Goal: Task Accomplishment & Management: Use online tool/utility

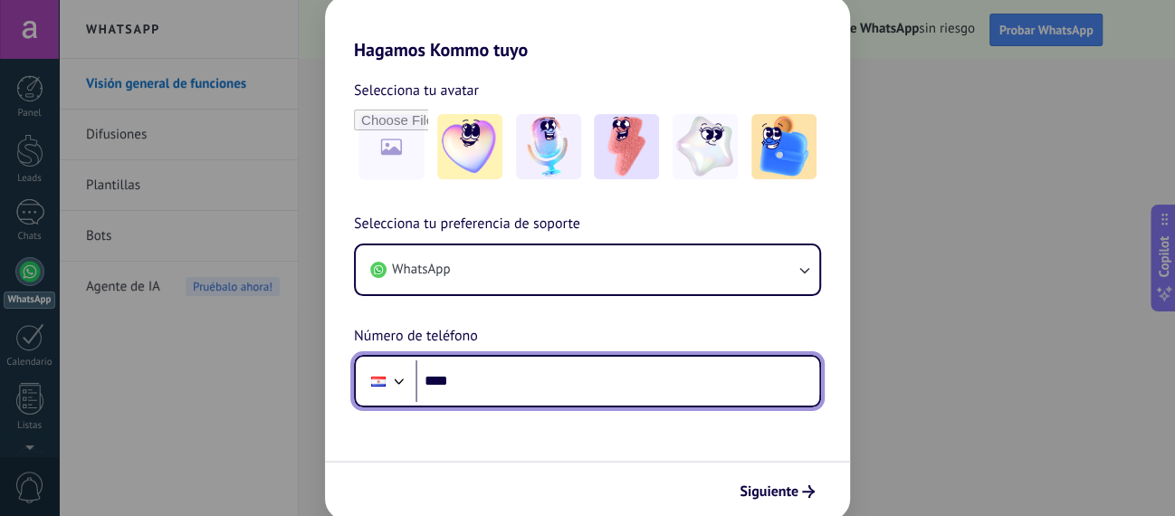
click at [505, 374] on input "****" at bounding box center [617, 381] width 404 height 42
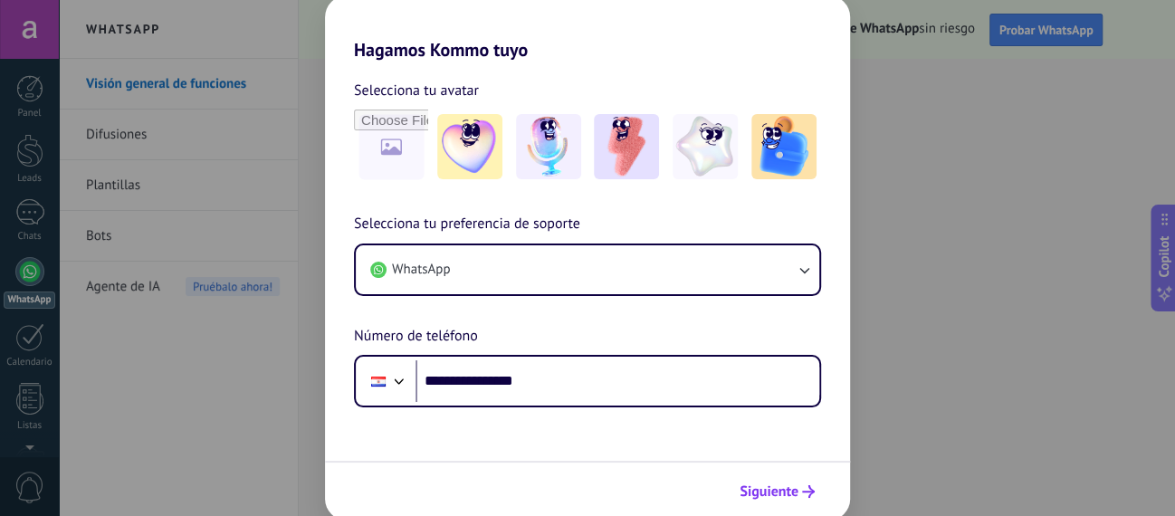
click at [749, 493] on span "Siguiente" at bounding box center [768, 491] width 59 height 13
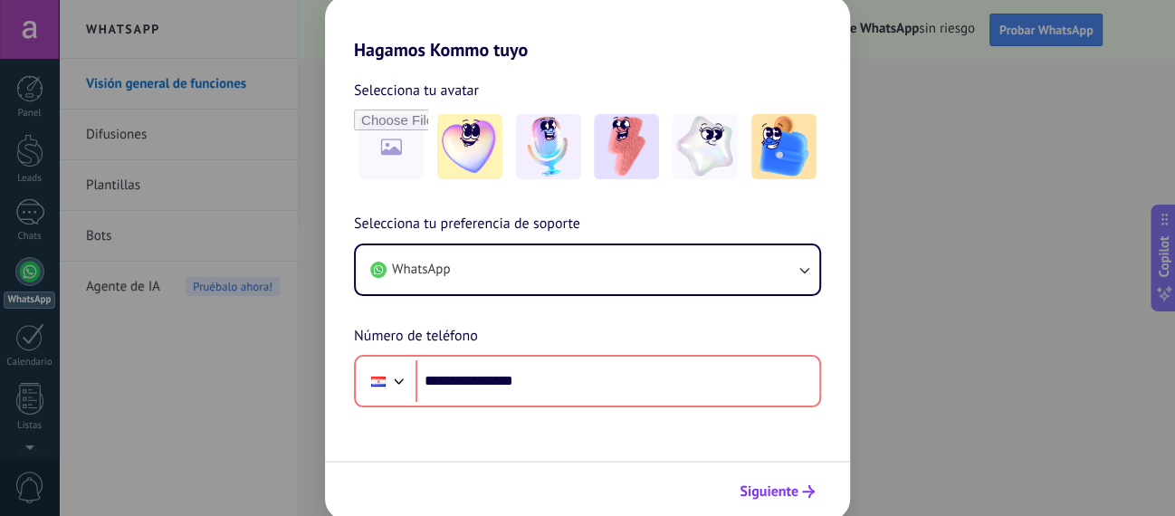
click at [769, 496] on span "Siguiente" at bounding box center [768, 491] width 59 height 13
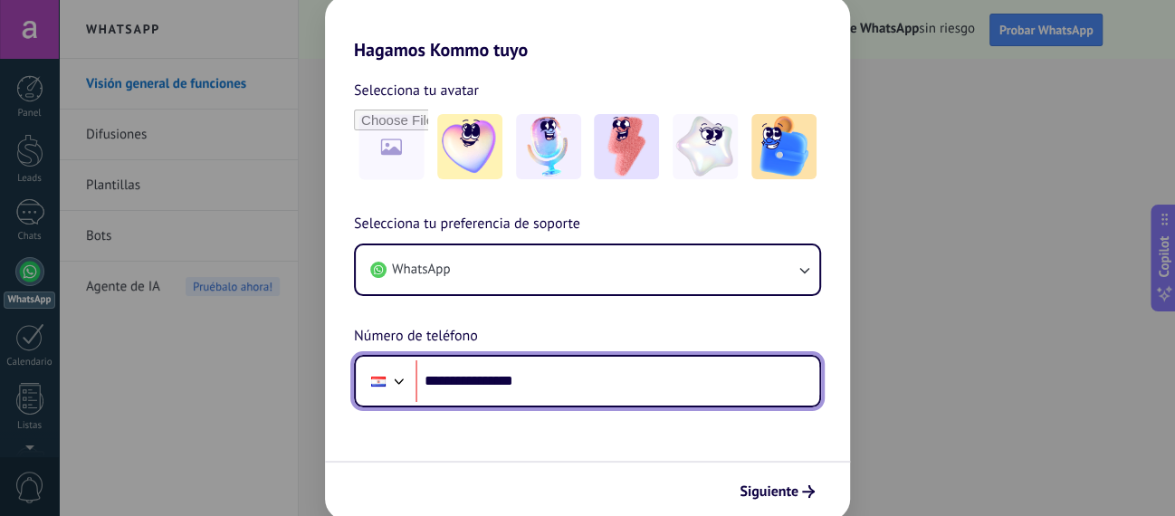
click at [731, 376] on input "**********" at bounding box center [617, 381] width 404 height 42
type input "**"
type input "**********"
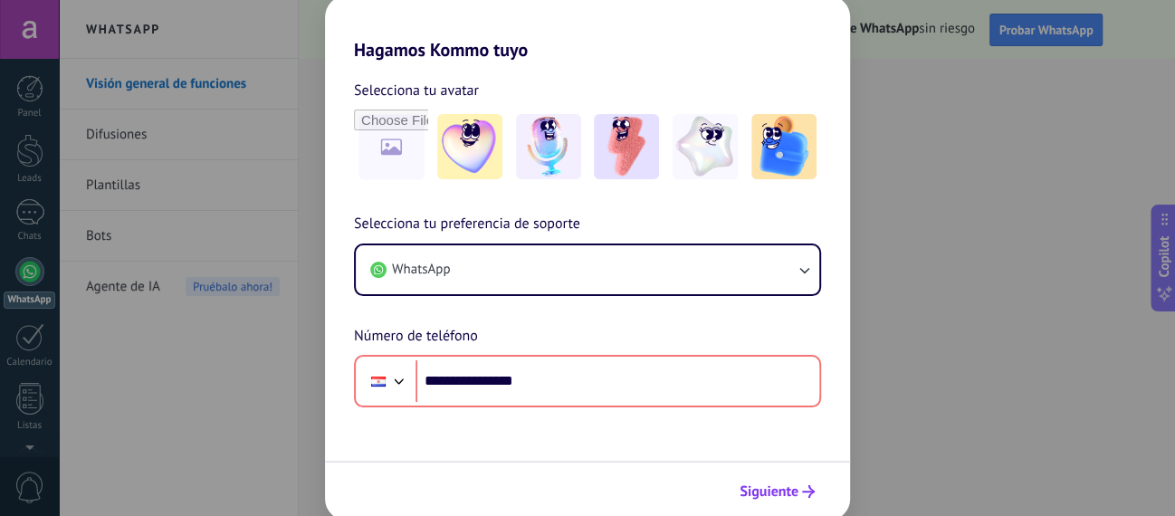
click at [797, 489] on span "Siguiente" at bounding box center [768, 491] width 59 height 13
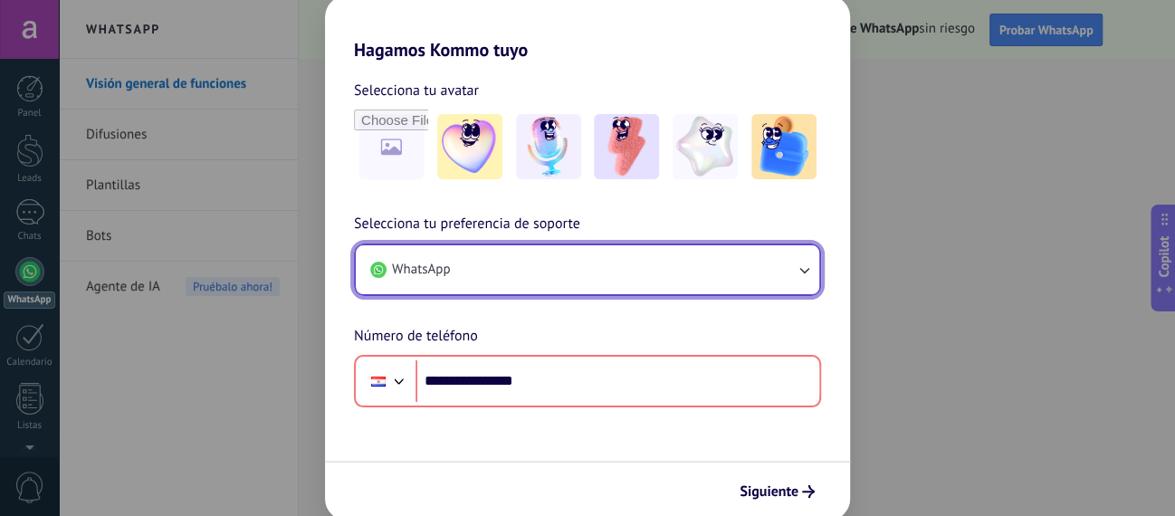
click at [806, 267] on icon "button" at bounding box center [804, 270] width 18 height 18
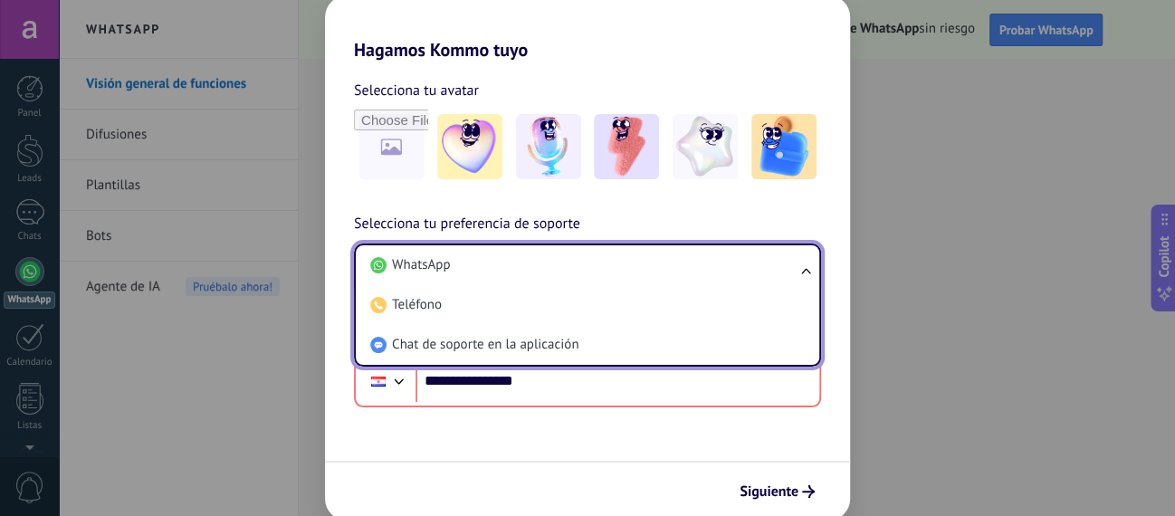
click at [806, 267] on ul "WhatsApp Teléfono Chat de soporte en la aplicación" at bounding box center [587, 304] width 467 height 123
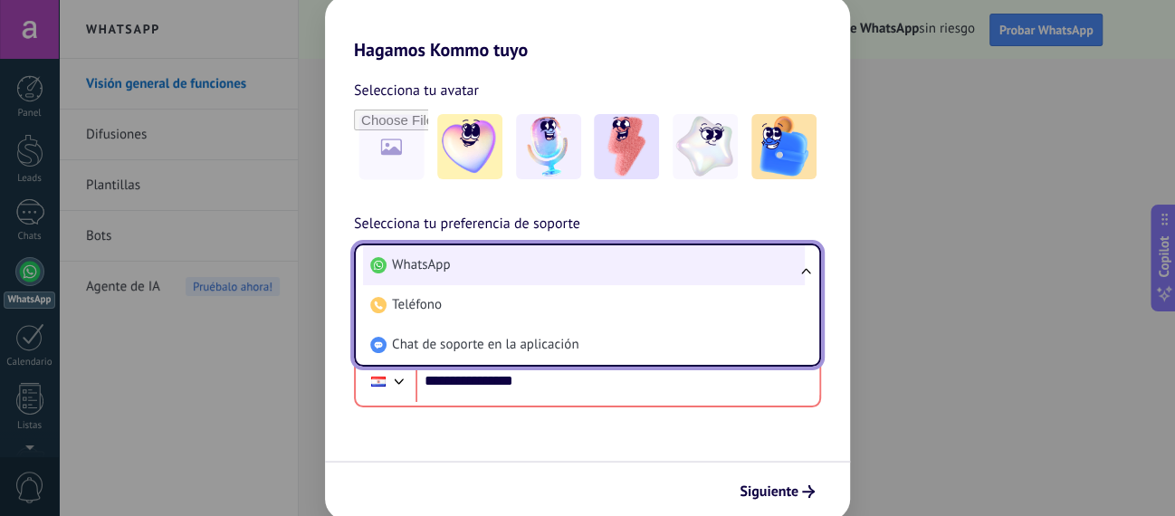
click at [711, 257] on li "WhatsApp" at bounding box center [584, 265] width 442 height 40
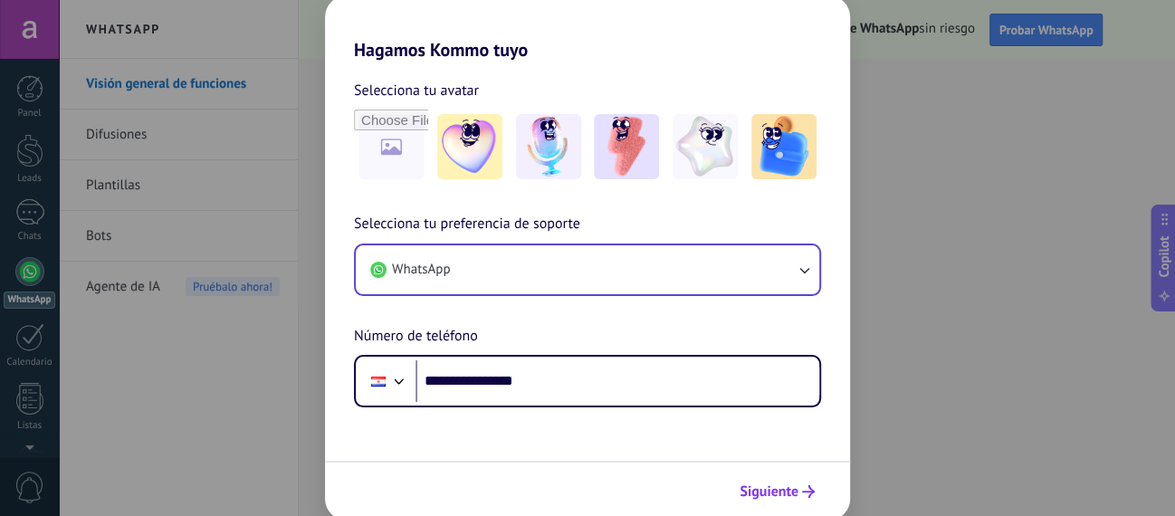
click at [765, 492] on span "Siguiente" at bounding box center [768, 491] width 59 height 13
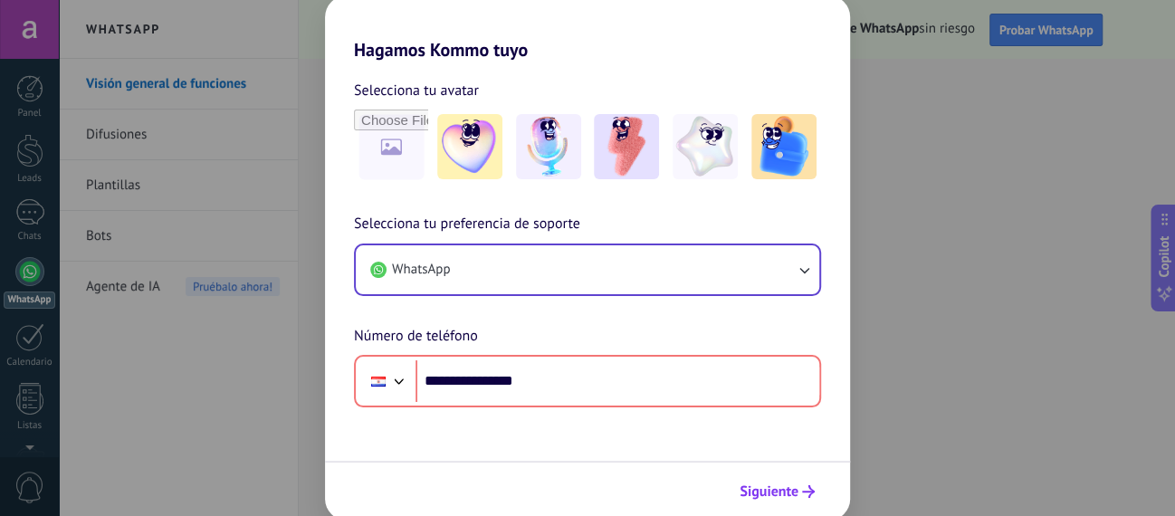
click at [765, 492] on span "Siguiente" at bounding box center [768, 491] width 59 height 13
click at [388, 140] on input "file" at bounding box center [391, 146] width 71 height 71
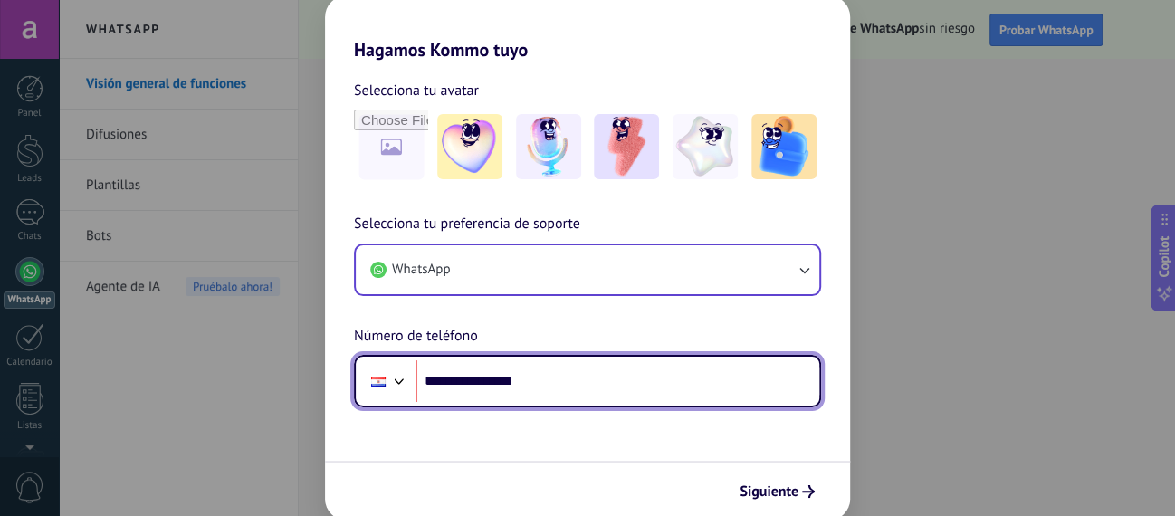
click at [635, 381] on input "**********" at bounding box center [617, 381] width 404 height 42
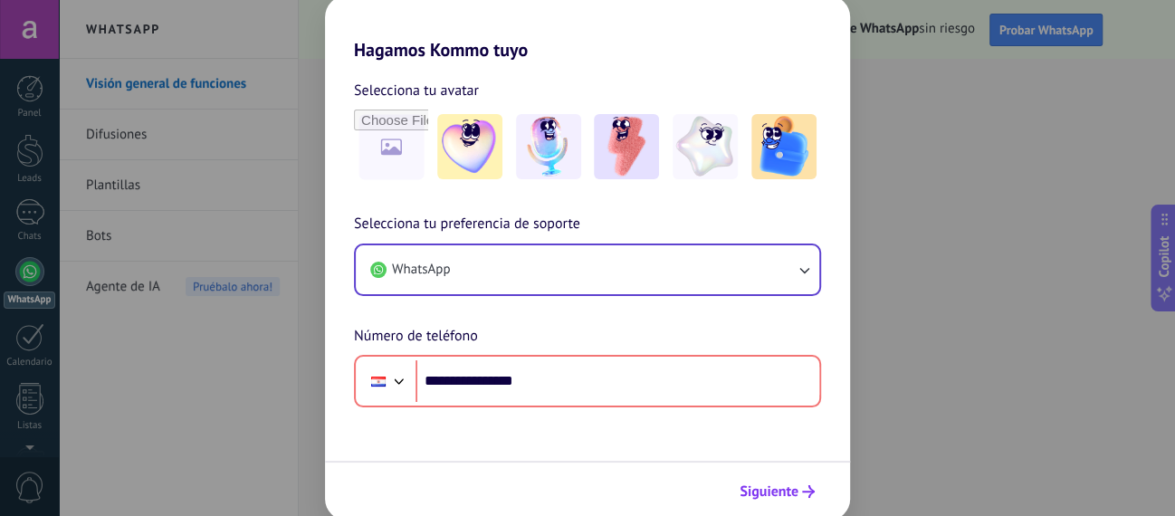
click at [777, 495] on span "Siguiente" at bounding box center [768, 491] width 59 height 13
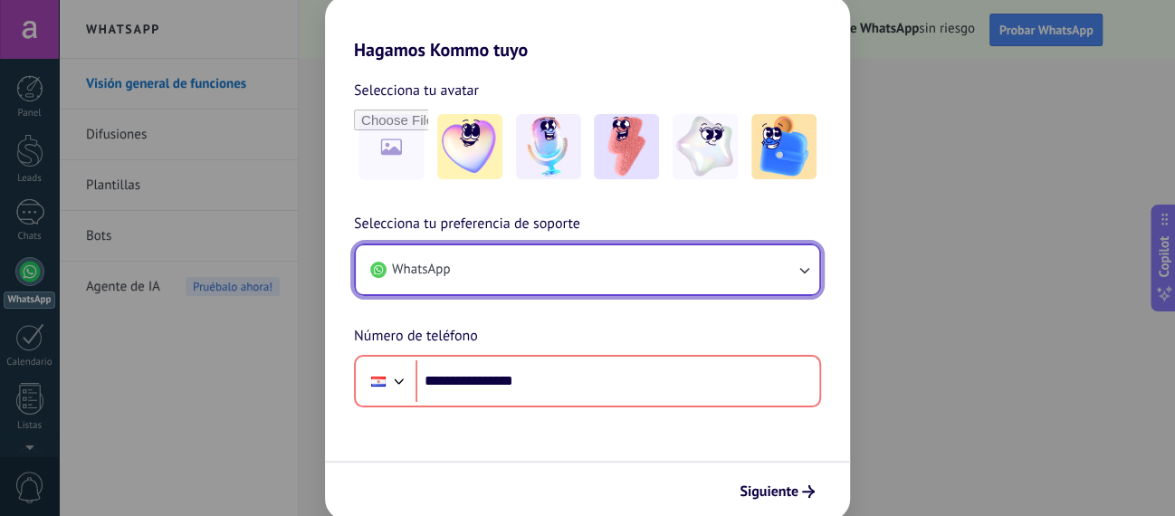
click at [803, 276] on icon "button" at bounding box center [804, 270] width 18 height 18
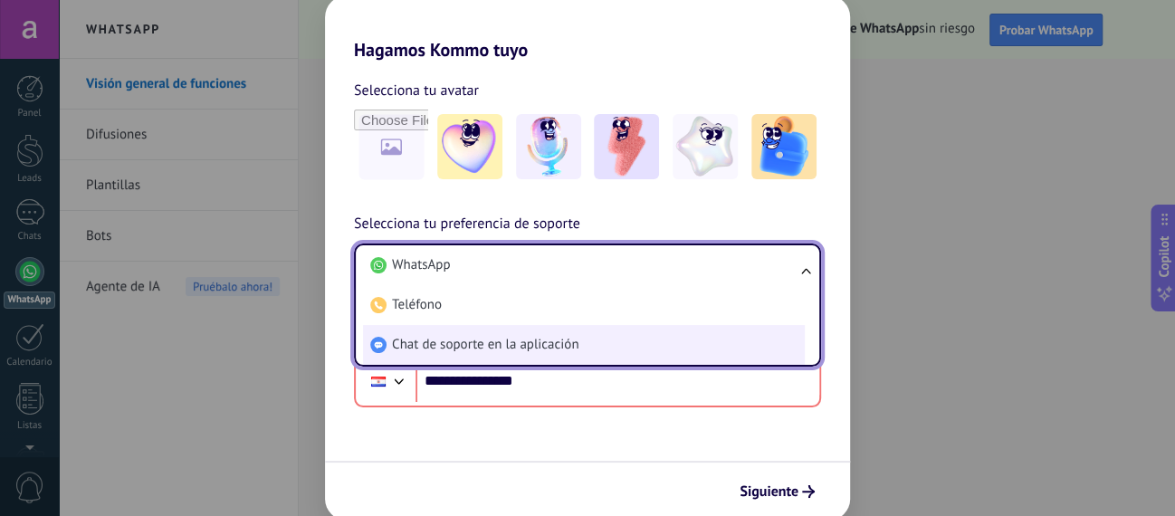
click at [713, 345] on li "Chat de soporte en la aplicación" at bounding box center [584, 345] width 442 height 40
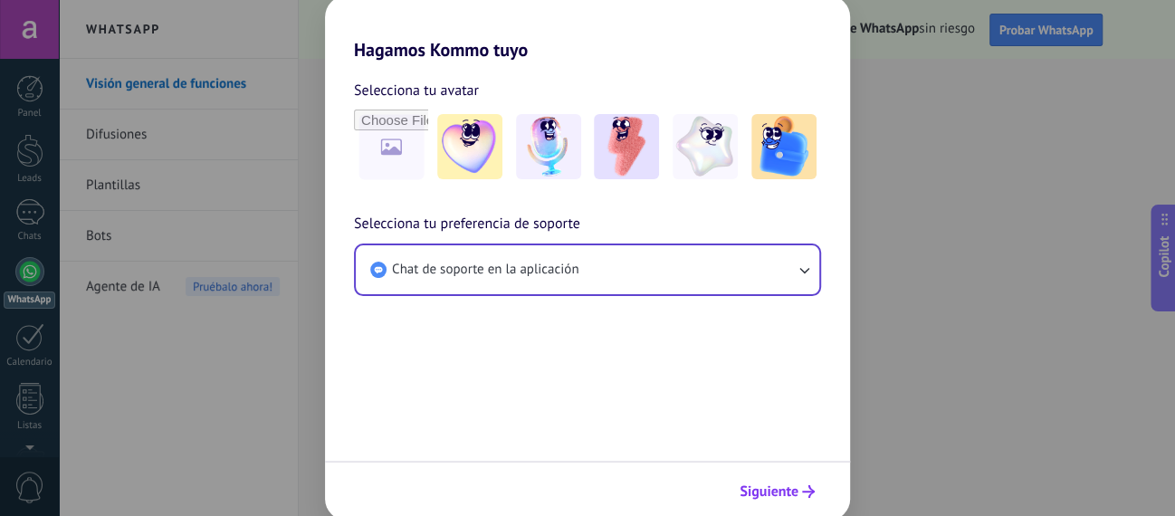
click at [776, 491] on span "Siguiente" at bounding box center [768, 491] width 59 height 13
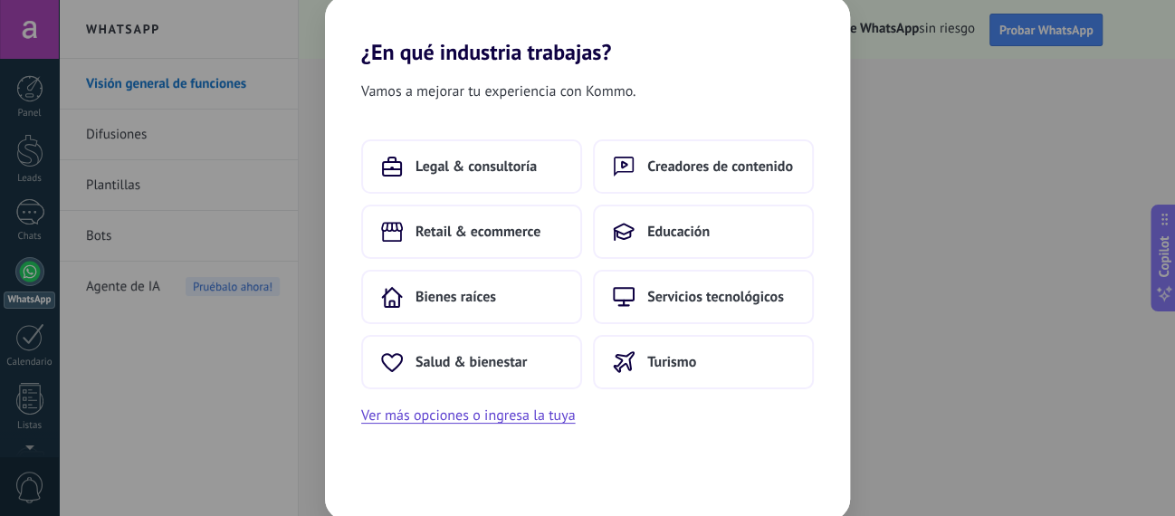
click at [240, 52] on div "¿En qué industria trabajas? Vamos a mejorar tu experiencia con Kommo. Legal & c…" at bounding box center [587, 258] width 1175 height 516
click at [655, 461] on div "Vamos a mejorar tu experiencia con Kommo. Legal & consultoría Creadores de cont…" at bounding box center [587, 292] width 525 height 455
click at [548, 456] on div "Vamos a mejorar tu experiencia con Kommo. Legal & consultoría Creadores de cont…" at bounding box center [587, 292] width 525 height 455
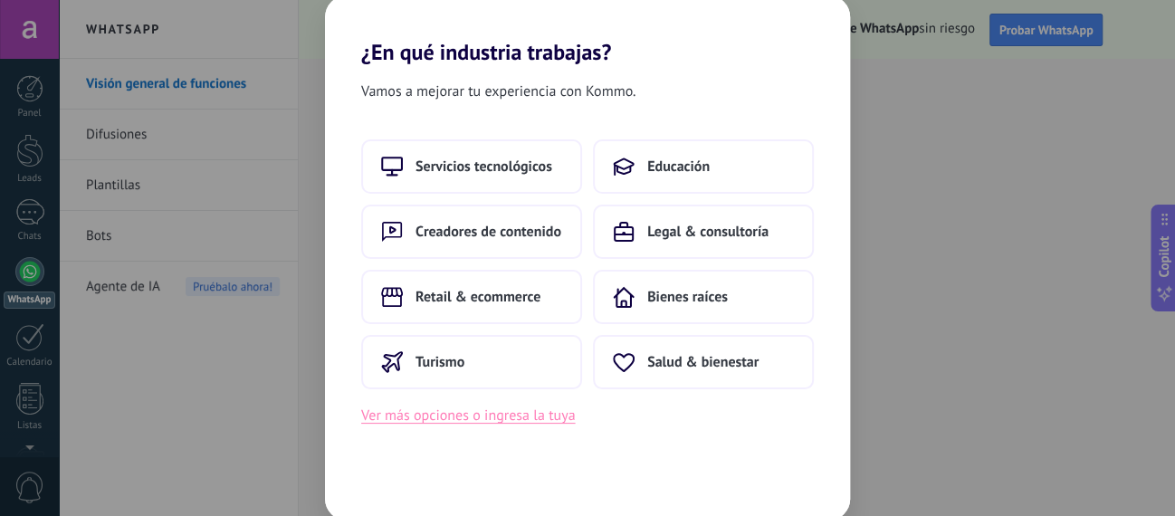
click at [531, 419] on button "Ver más opciones o ingresa la tuya" at bounding box center [468, 416] width 214 height 24
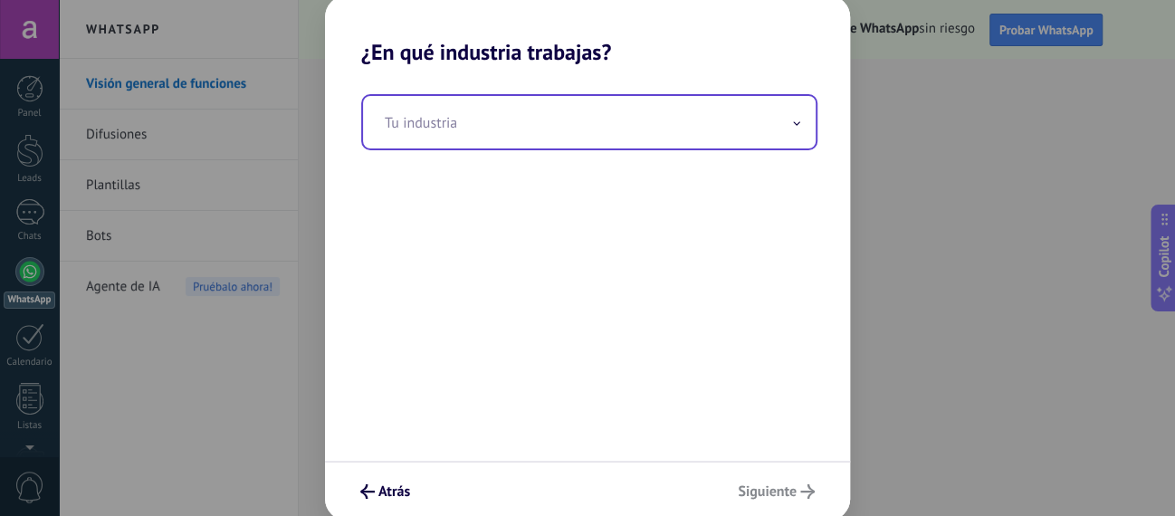
click at [793, 129] on span at bounding box center [796, 122] width 9 height 17
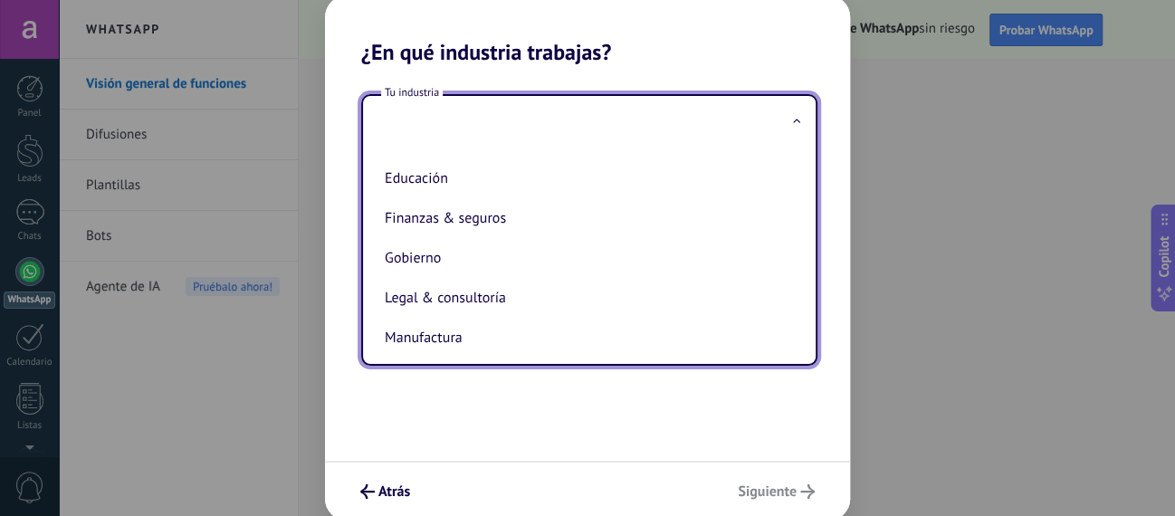
scroll to position [226, 0]
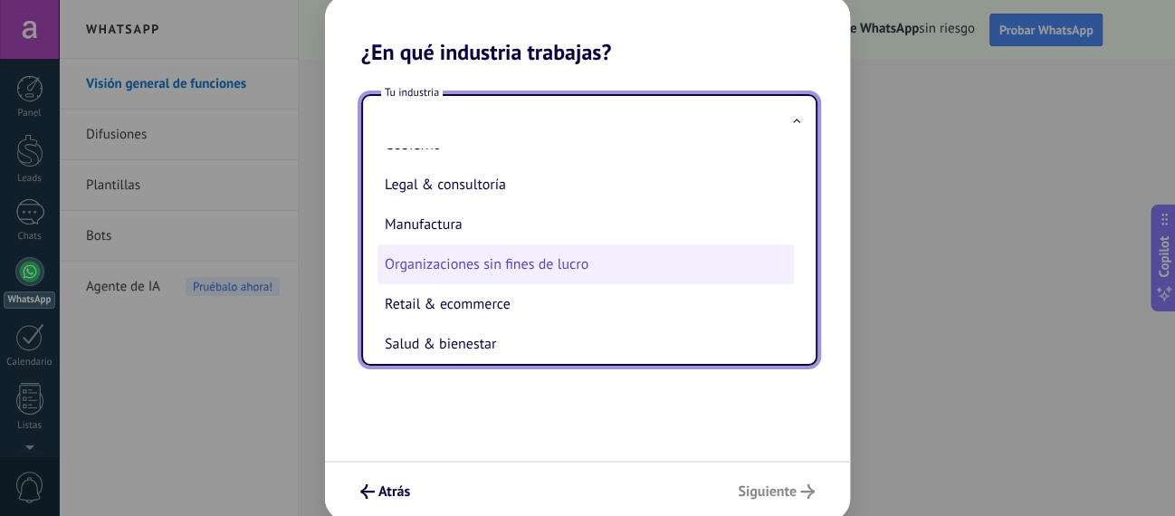
click at [651, 266] on li "Organizaciones sin fines de lucro" at bounding box center [585, 264] width 416 height 40
type input "**********"
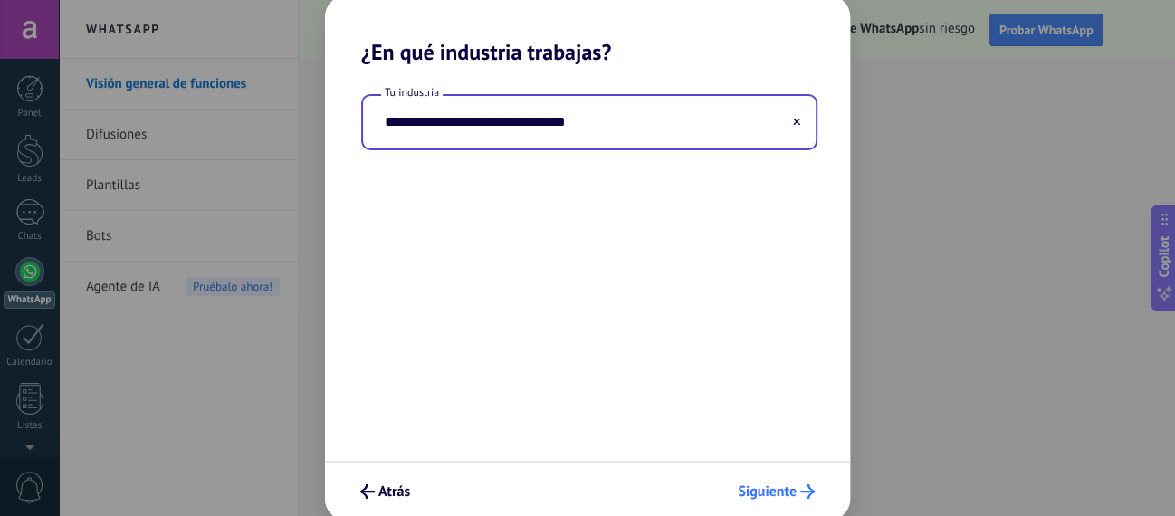
click at [779, 488] on span "Siguiente" at bounding box center [767, 491] width 59 height 13
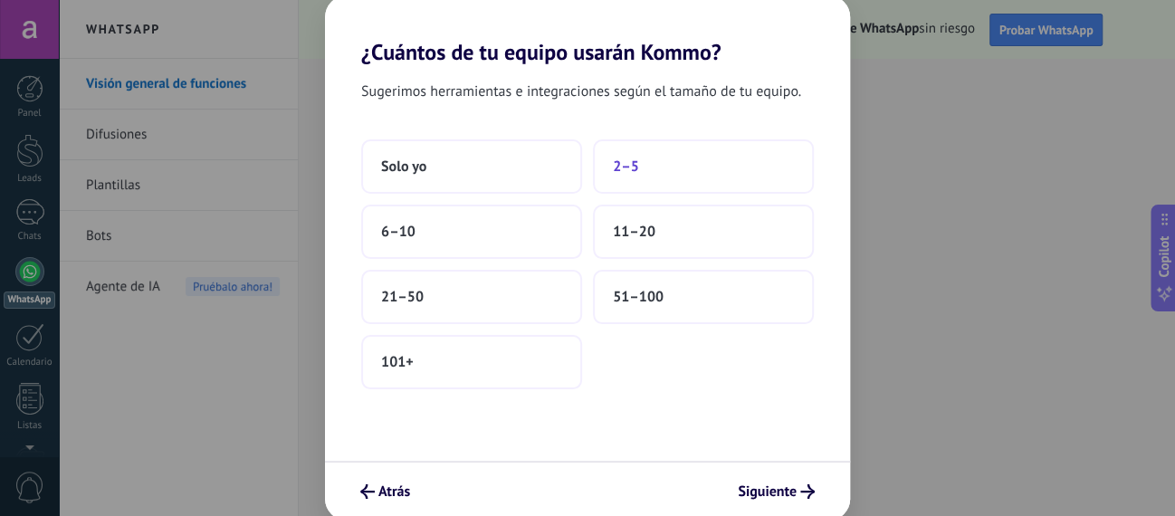
click at [715, 167] on button "2–5" at bounding box center [703, 166] width 221 height 54
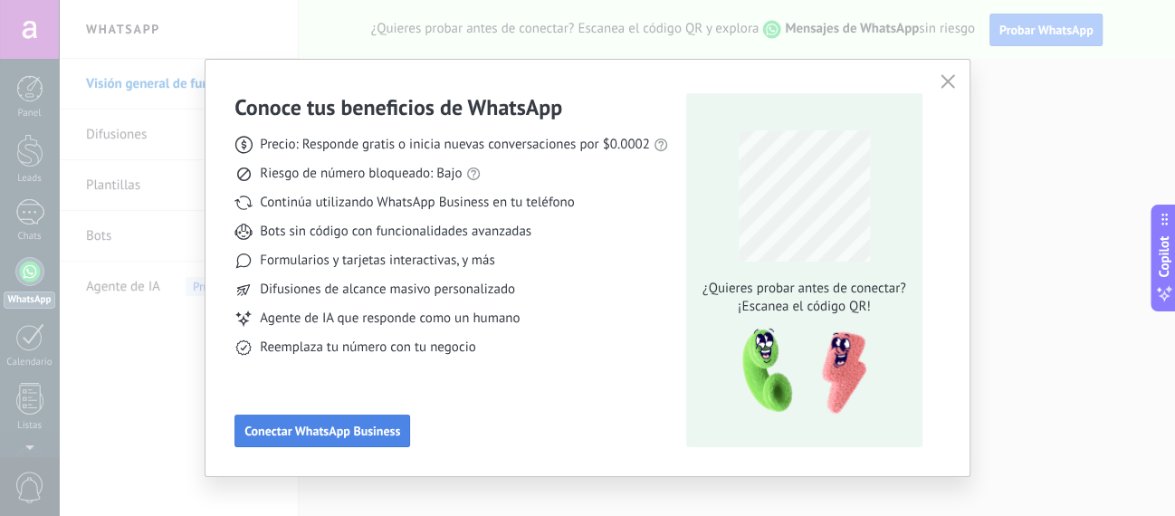
click at [368, 435] on span "Conectar WhatsApp Business" at bounding box center [322, 430] width 156 height 13
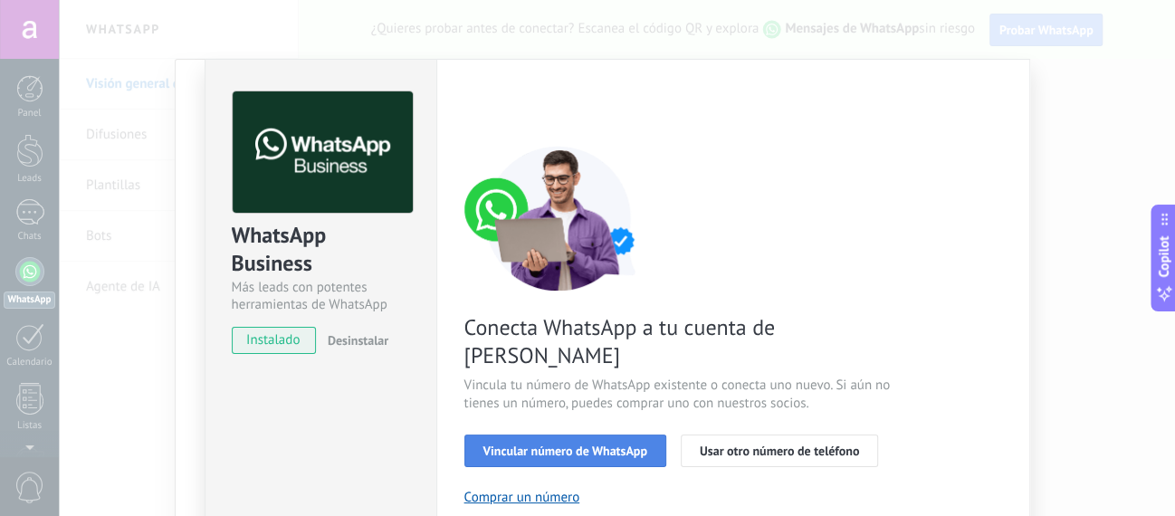
click at [498, 444] on span "Vincular número de WhatsApp" at bounding box center [565, 450] width 164 height 13
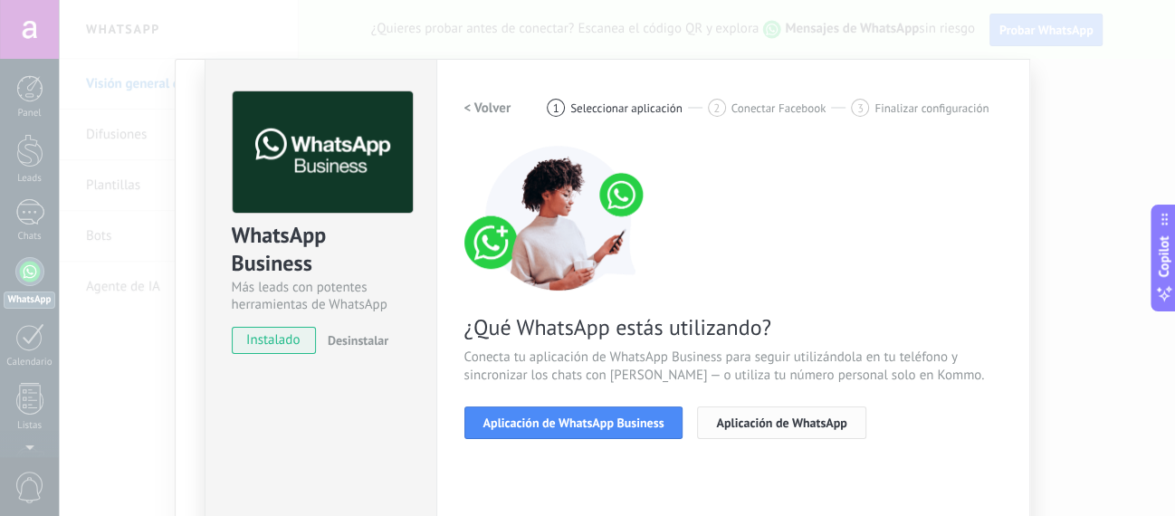
click at [787, 434] on button "Aplicación de WhatsApp" at bounding box center [781, 422] width 168 height 33
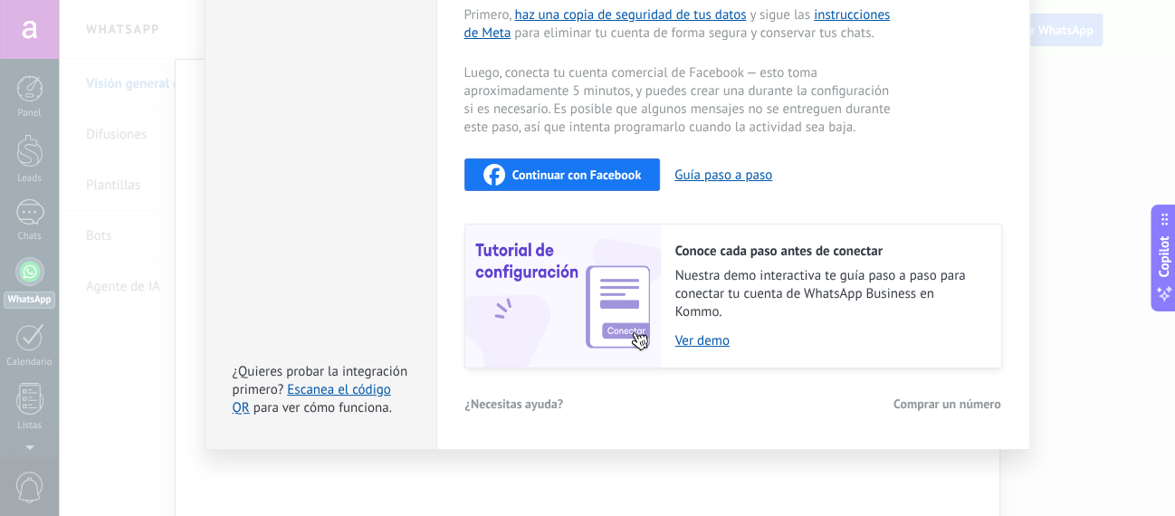
scroll to position [0, 0]
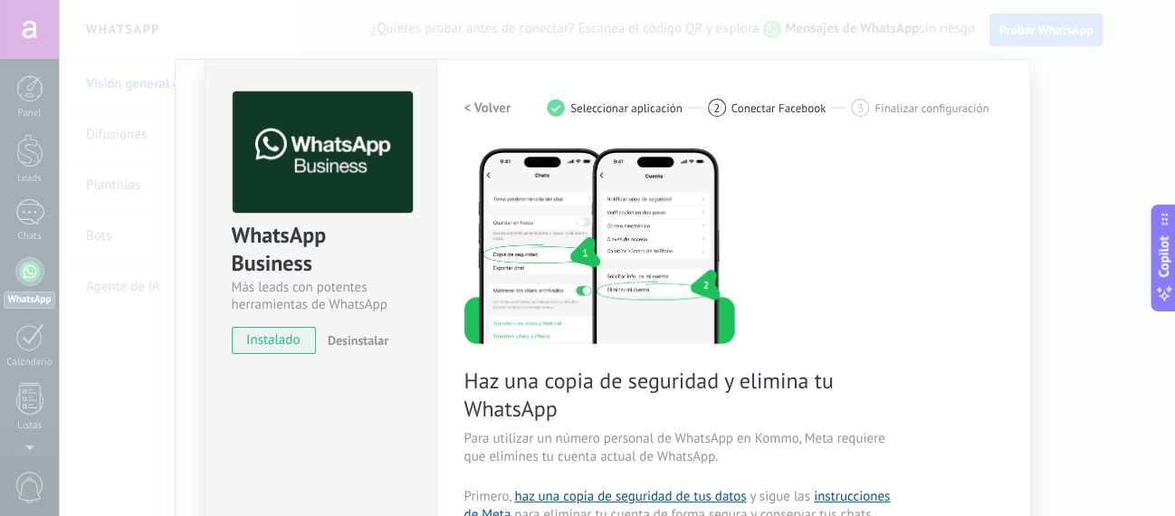
click at [482, 108] on h2 "< Volver" at bounding box center [487, 108] width 47 height 17
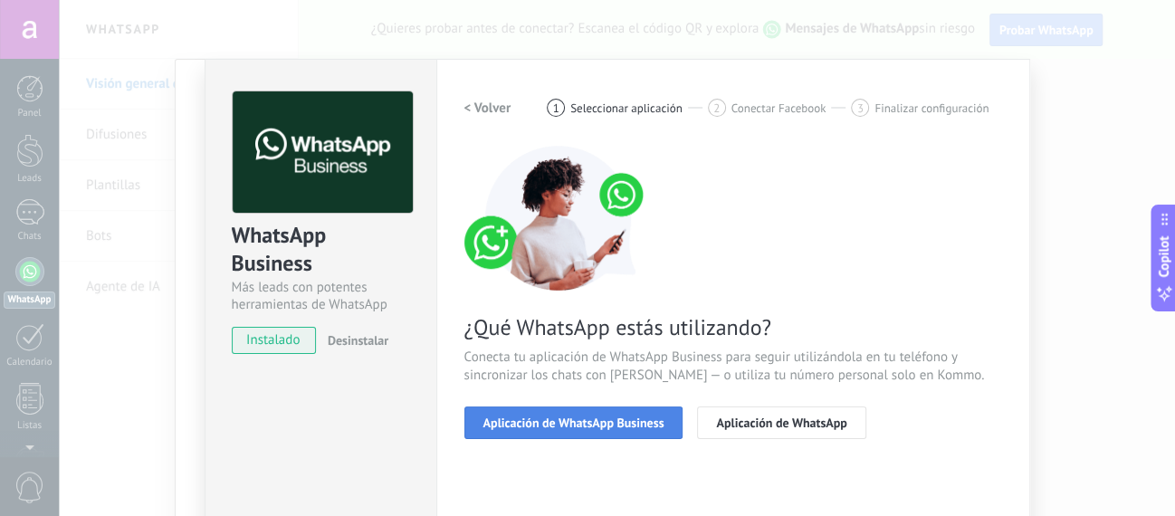
click at [542, 424] on span "Aplicación de WhatsApp Business" at bounding box center [573, 422] width 181 height 13
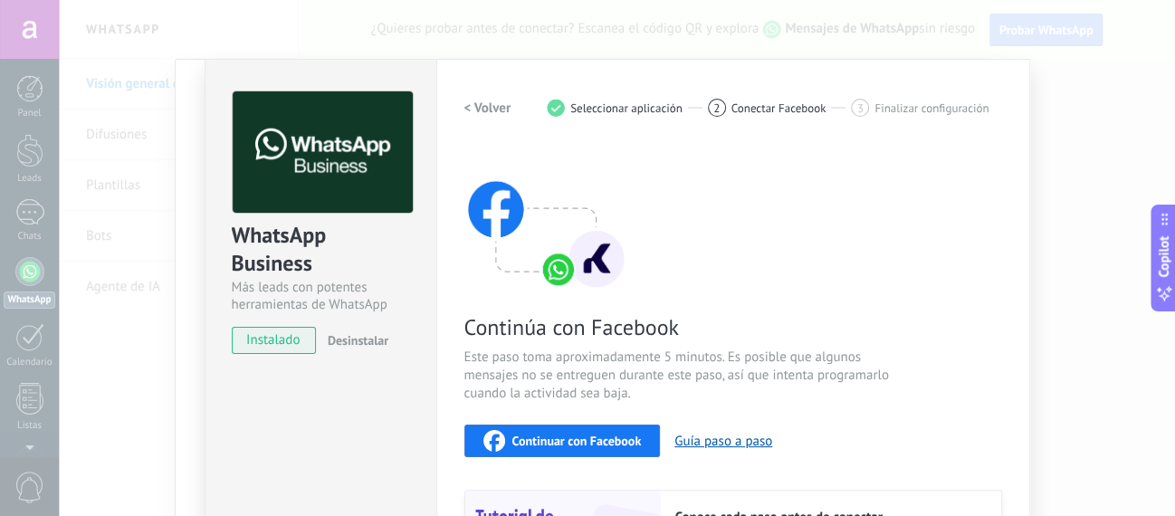
click at [498, 112] on h2 "< Volver" at bounding box center [487, 108] width 47 height 17
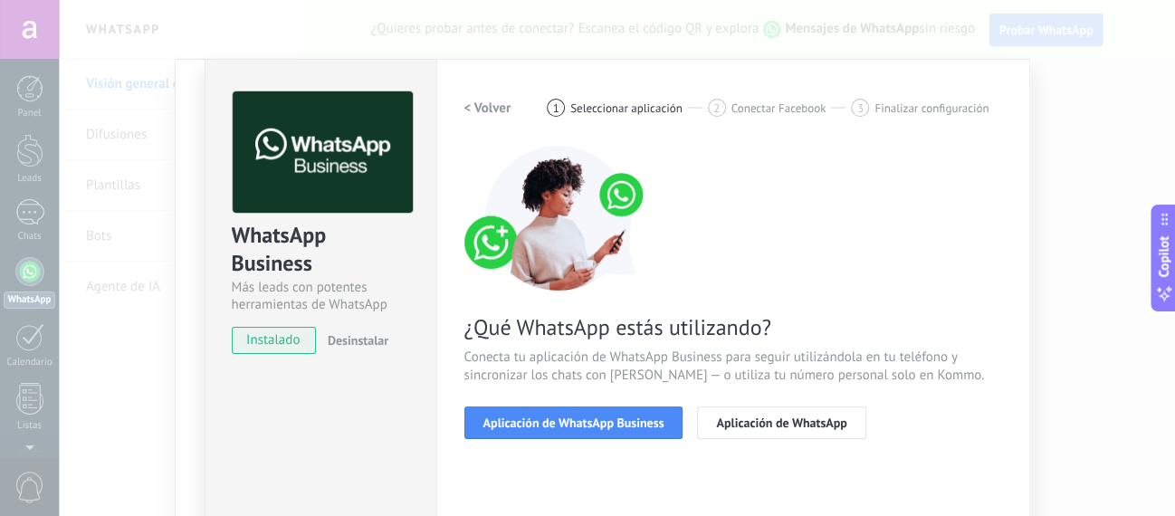
click at [498, 112] on h2 "< Volver" at bounding box center [487, 108] width 47 height 17
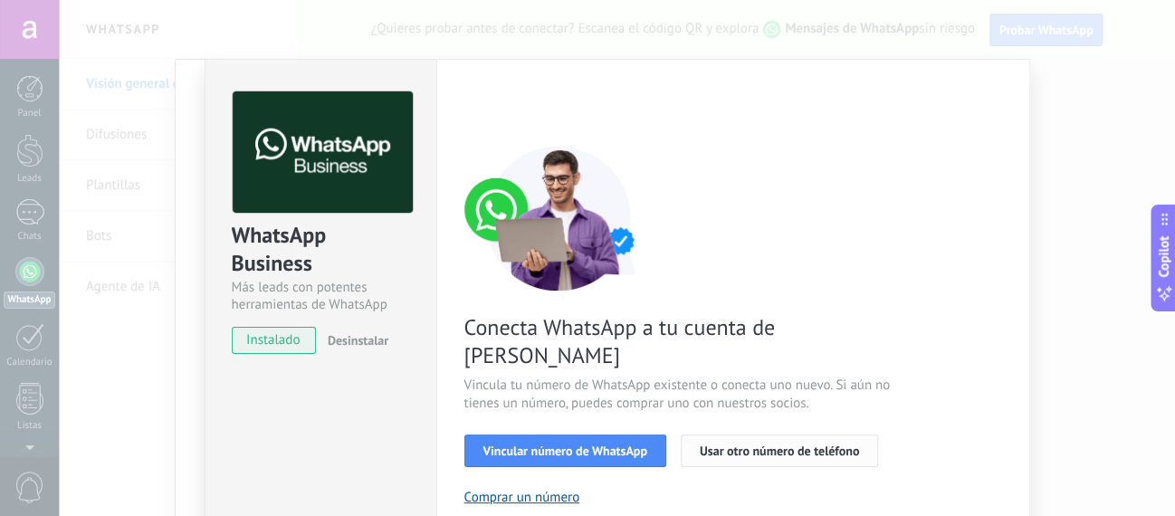
click at [744, 444] on span "Usar otro número de teléfono" at bounding box center [779, 450] width 159 height 13
click at [542, 444] on span "Vincular número de WhatsApp" at bounding box center [565, 450] width 164 height 13
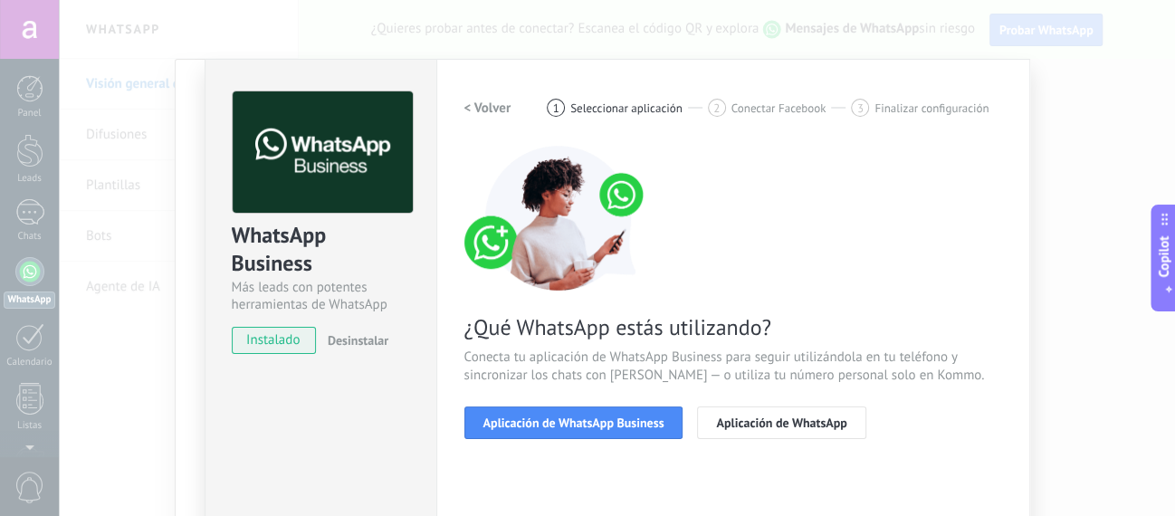
click at [265, 345] on span "instalado" at bounding box center [274, 340] width 82 height 27
click at [528, 417] on span "Aplicación de WhatsApp Business" at bounding box center [573, 422] width 181 height 13
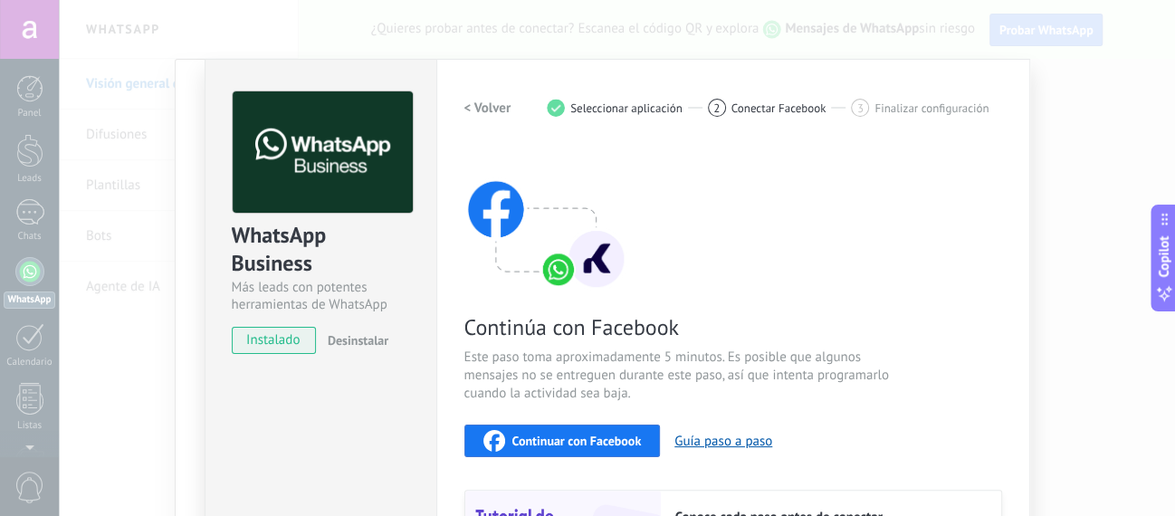
scroll to position [103, 0]
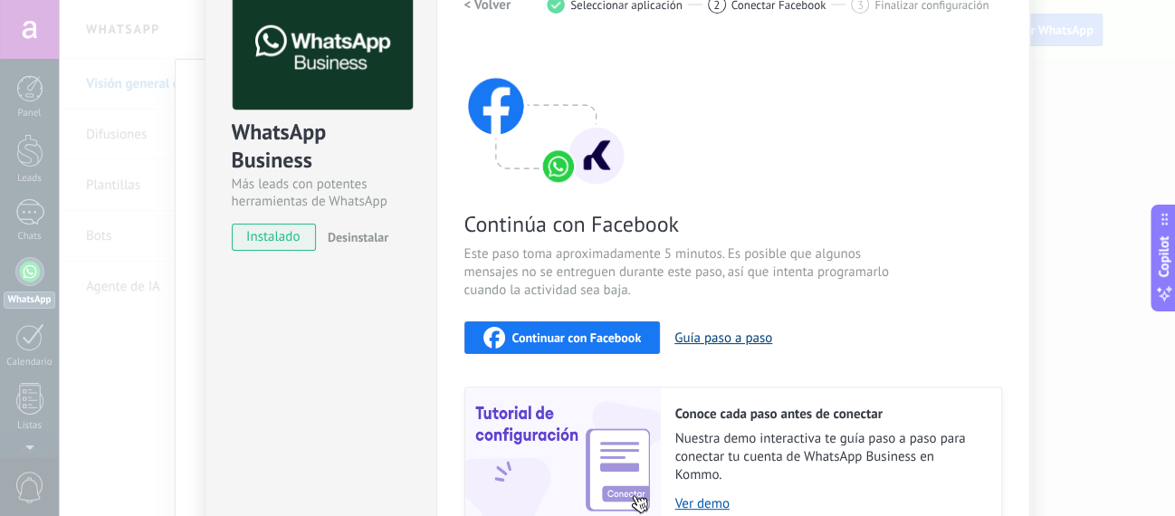
click at [714, 339] on button "Guía paso a paso" at bounding box center [723, 337] width 98 height 17
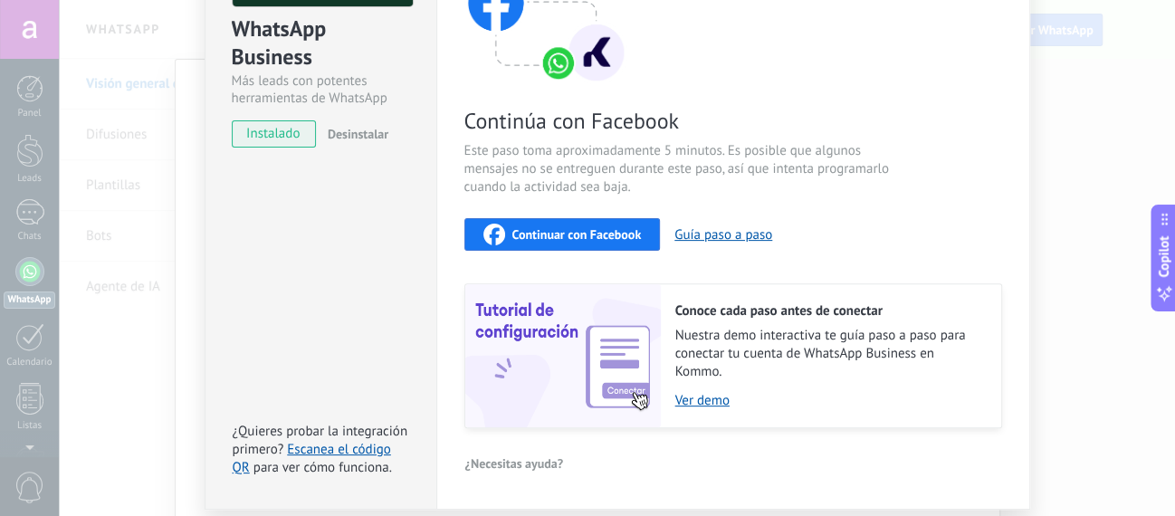
scroll to position [266, 0]
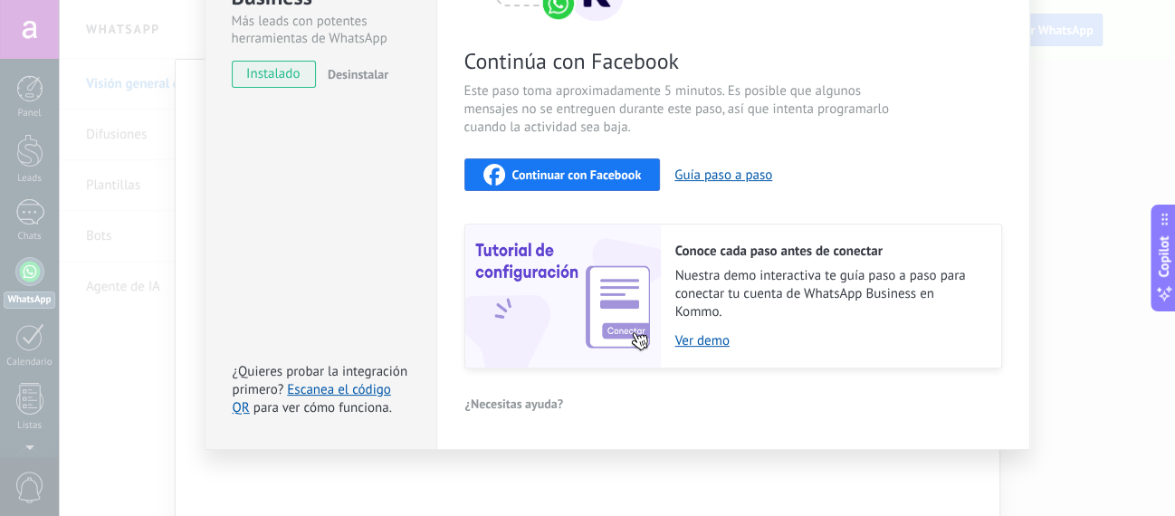
click at [556, 164] on div "Continuar con Facebook" at bounding box center [562, 175] width 158 height 22
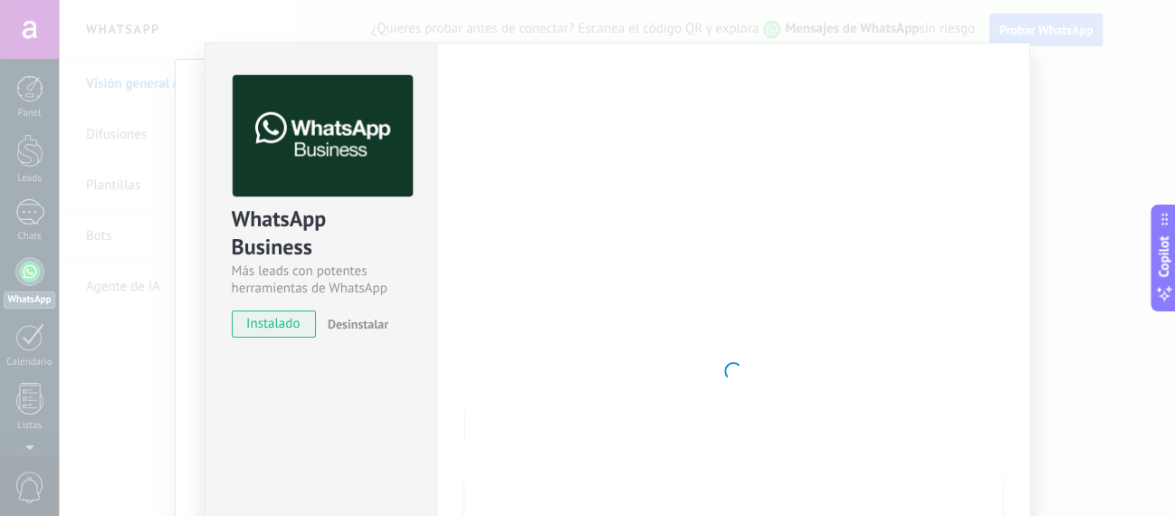
scroll to position [0, 0]
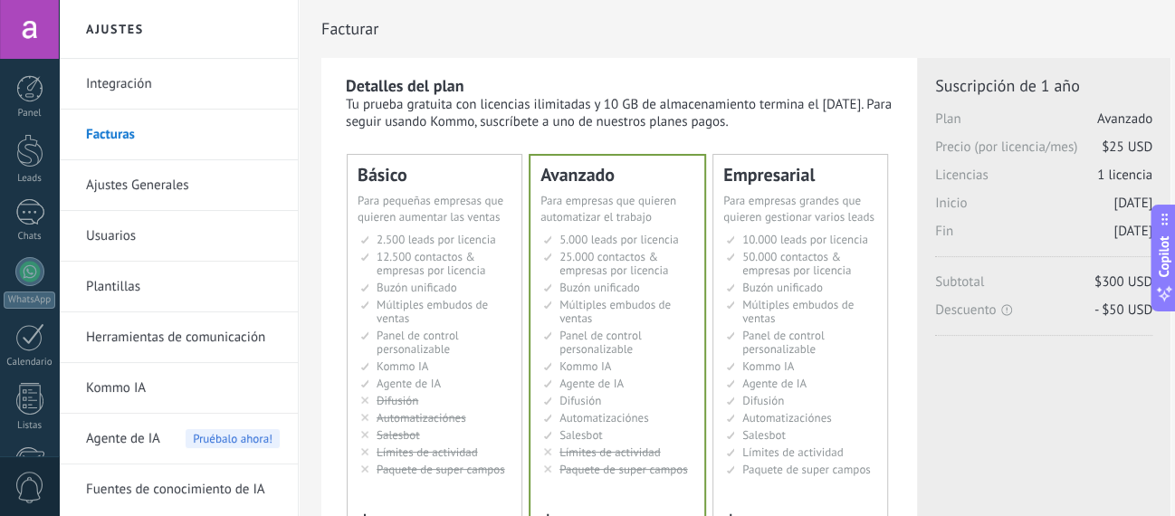
click at [149, 78] on link "Integración" at bounding box center [183, 84] width 194 height 51
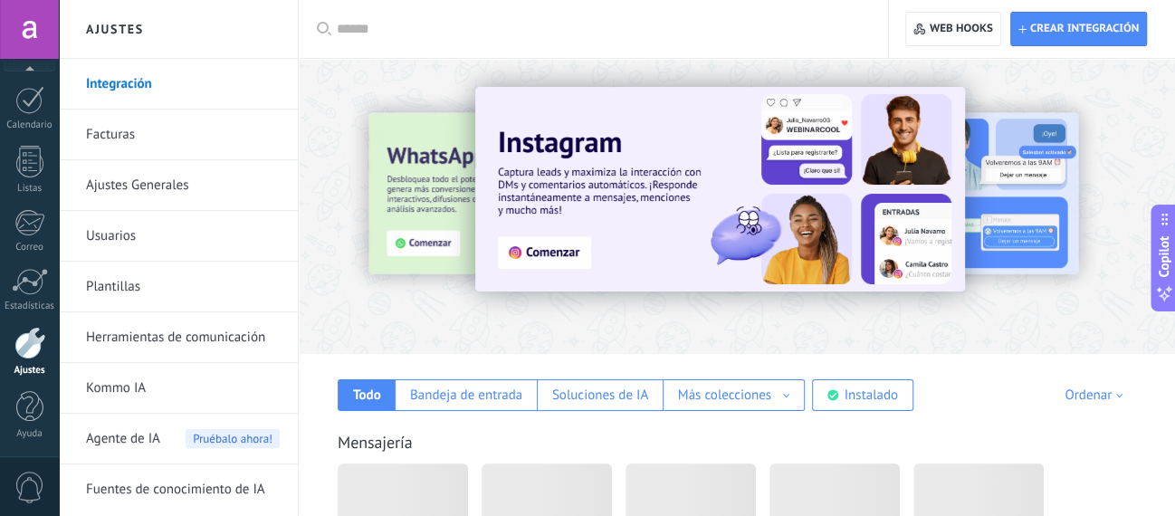
scroll to position [237, 0]
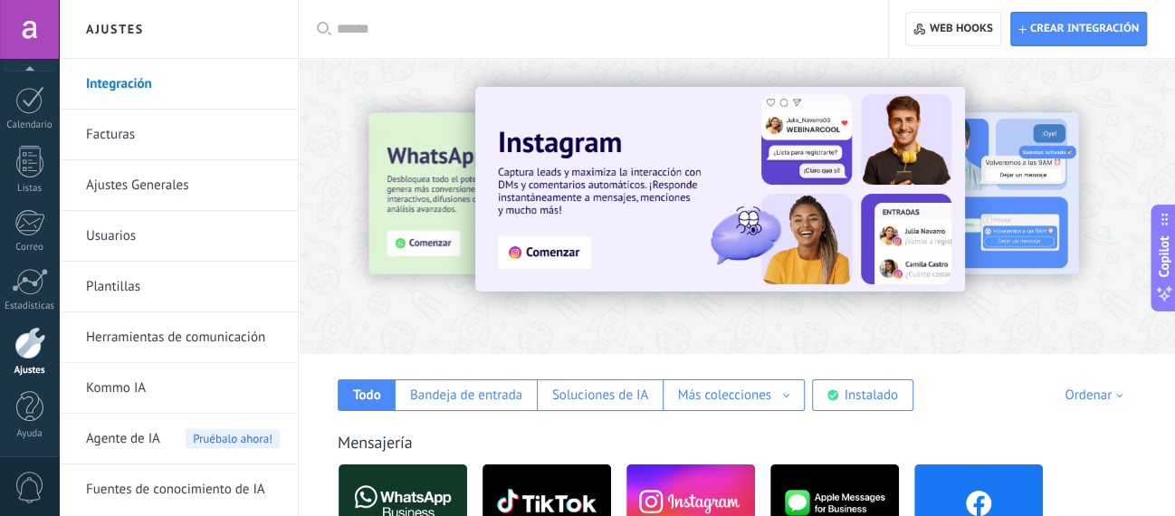
click at [147, 131] on link "Facturas" at bounding box center [183, 135] width 194 height 51
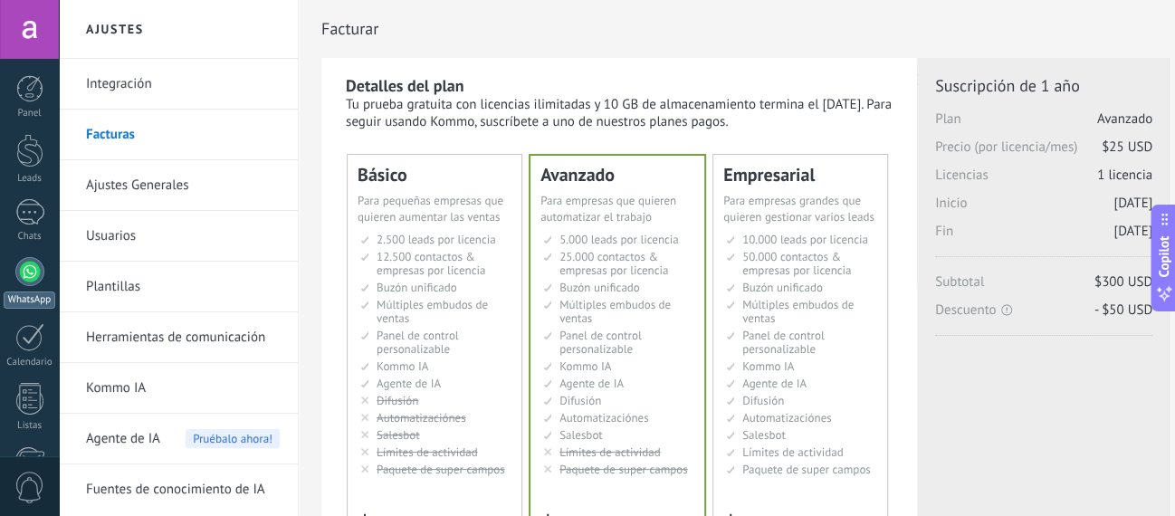
click at [41, 269] on div at bounding box center [29, 271] width 29 height 29
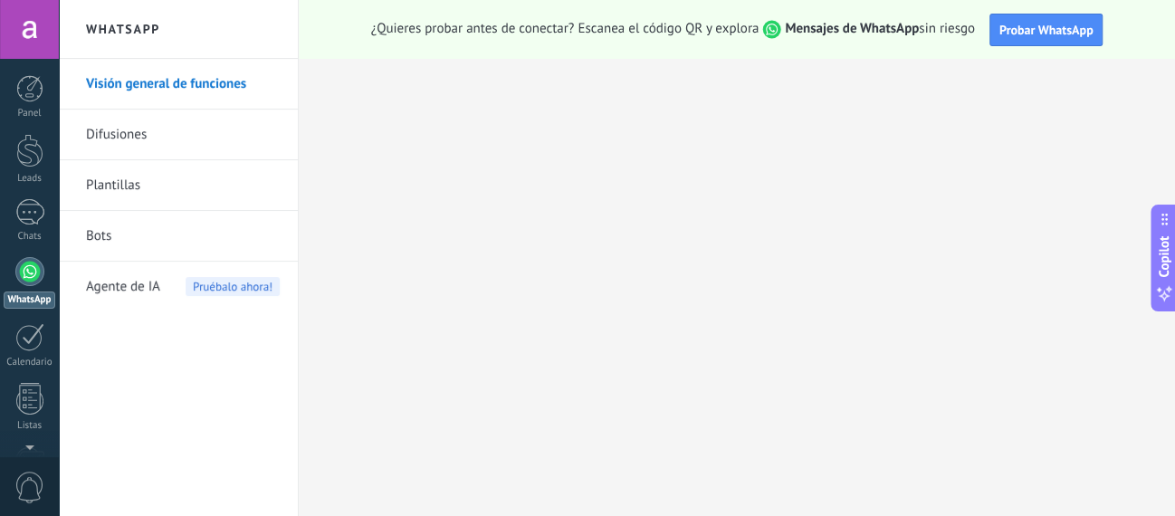
click at [102, 128] on link "Difusiones" at bounding box center [183, 135] width 194 height 51
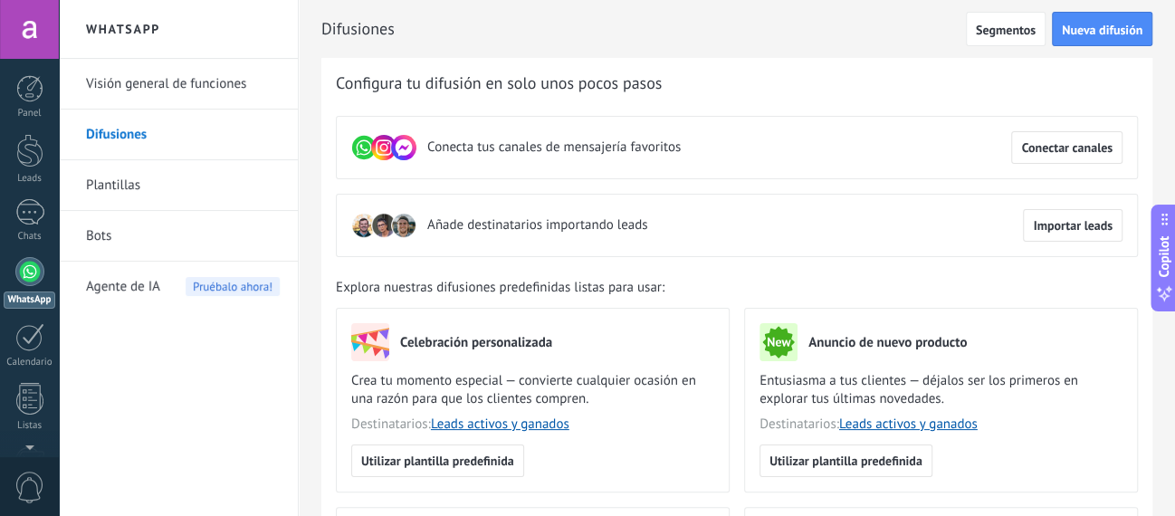
click at [167, 226] on link "Bots" at bounding box center [183, 236] width 194 height 51
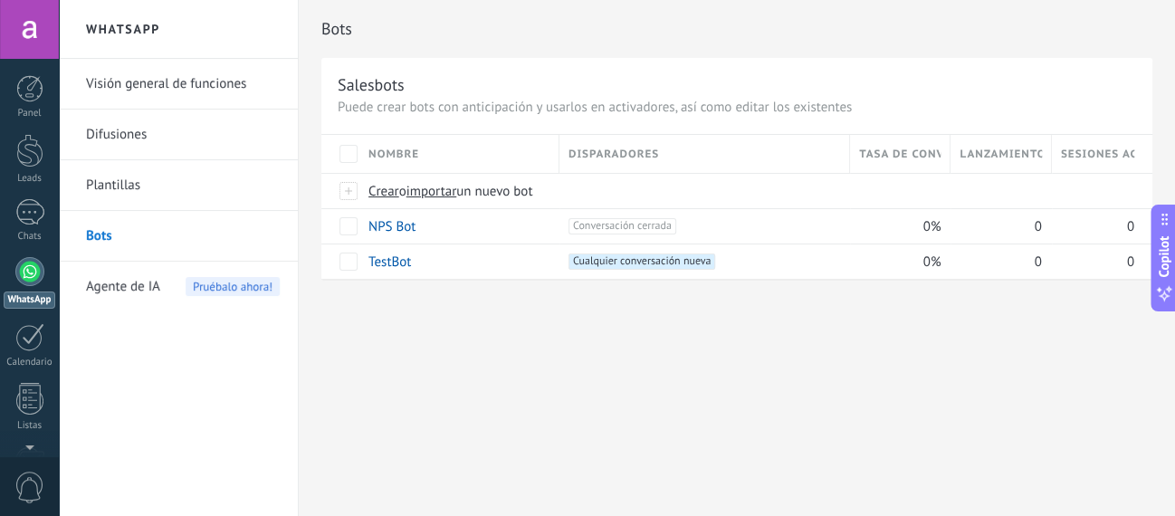
click at [132, 135] on link "Difusiones" at bounding box center [183, 135] width 194 height 51
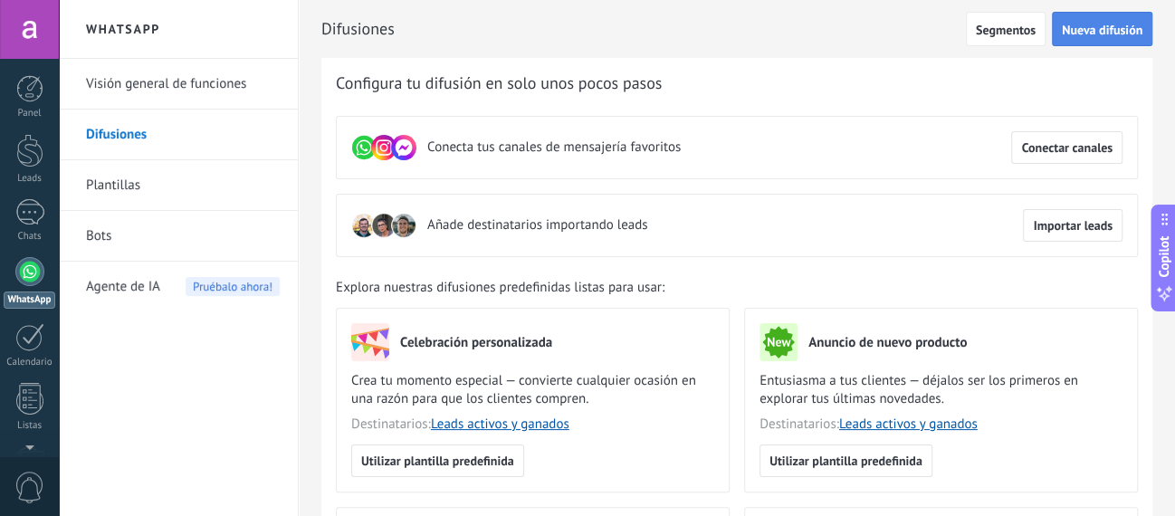
click at [1094, 32] on span "Nueva difusión" at bounding box center [1102, 30] width 81 height 13
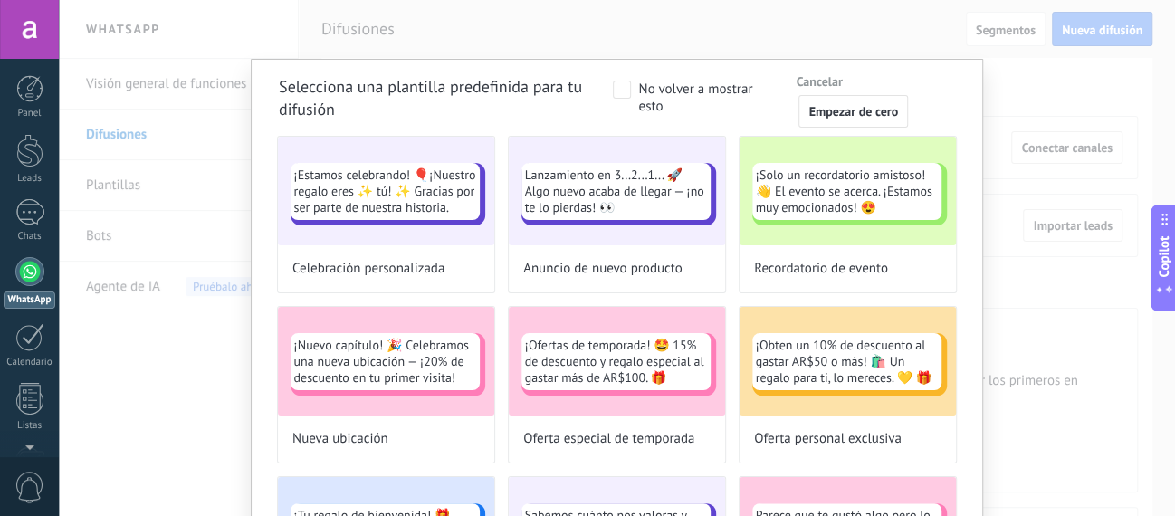
click at [630, 90] on span at bounding box center [622, 90] width 18 height 18
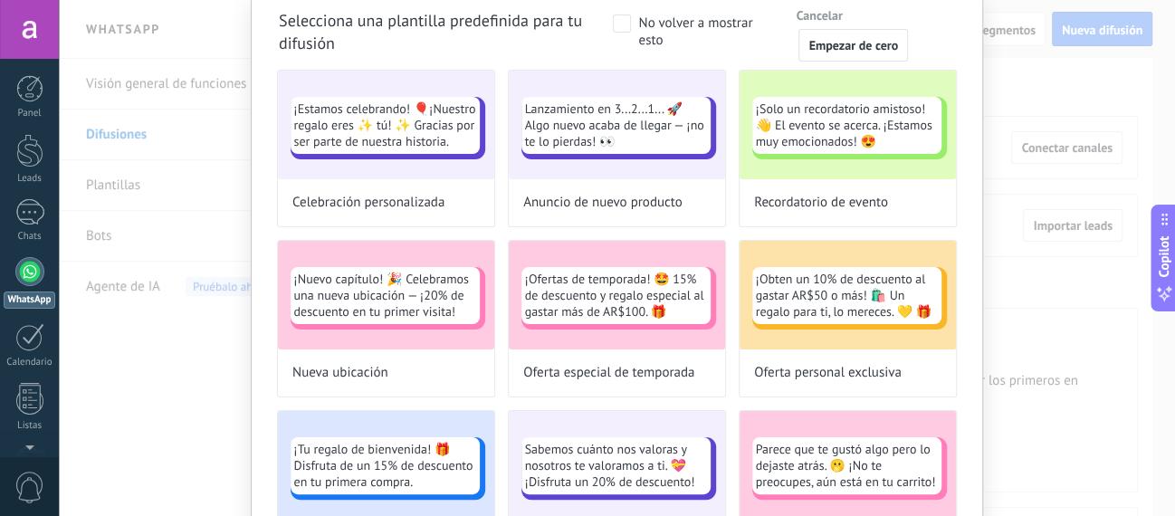
scroll to position [103, 0]
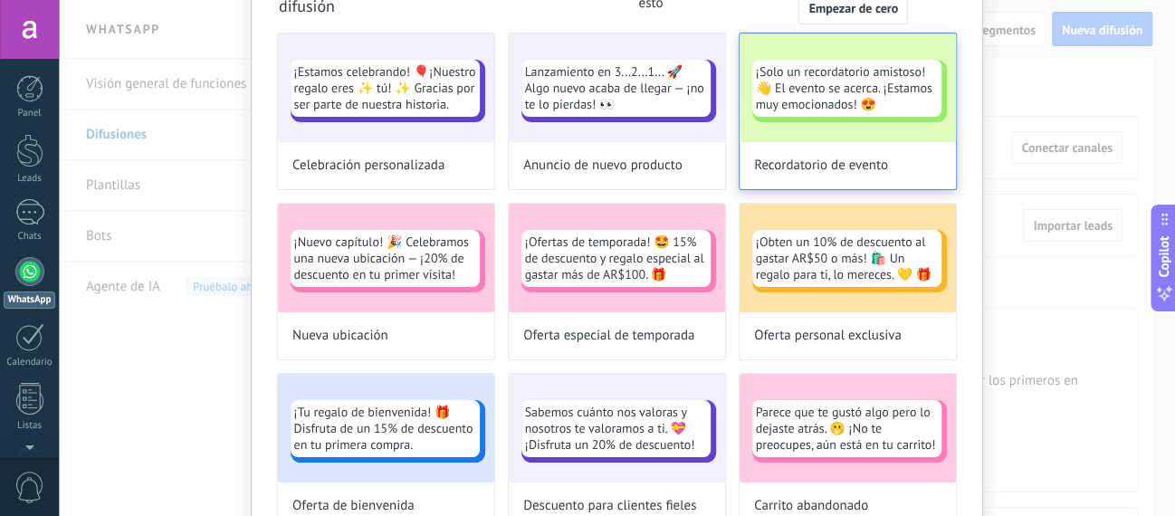
click at [780, 158] on span "Recordatorio de evento" at bounding box center [821, 166] width 134 height 18
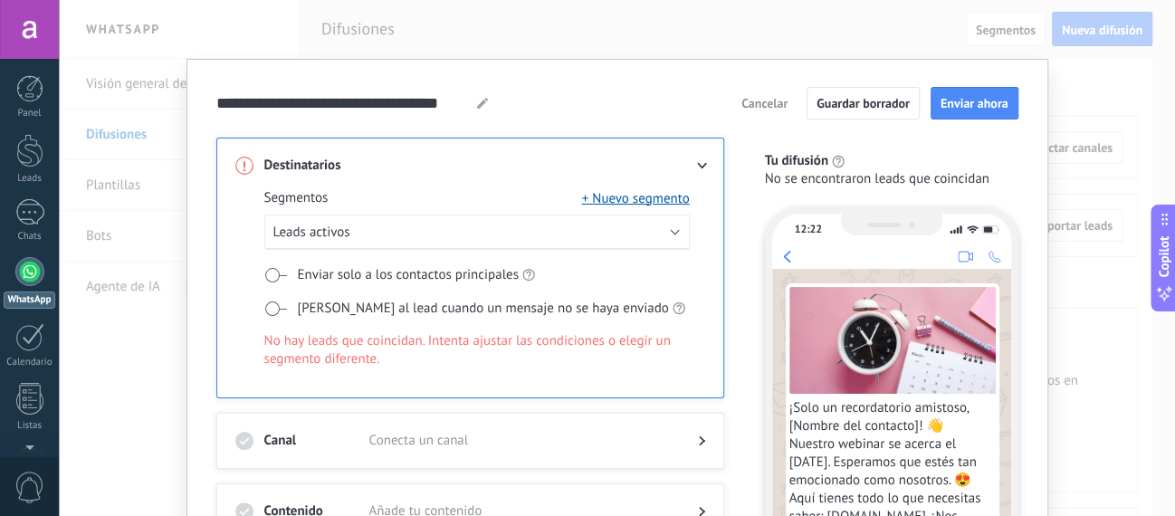
scroll to position [0, 0]
click at [363, 232] on button "Leads activos" at bounding box center [476, 232] width 425 height 35
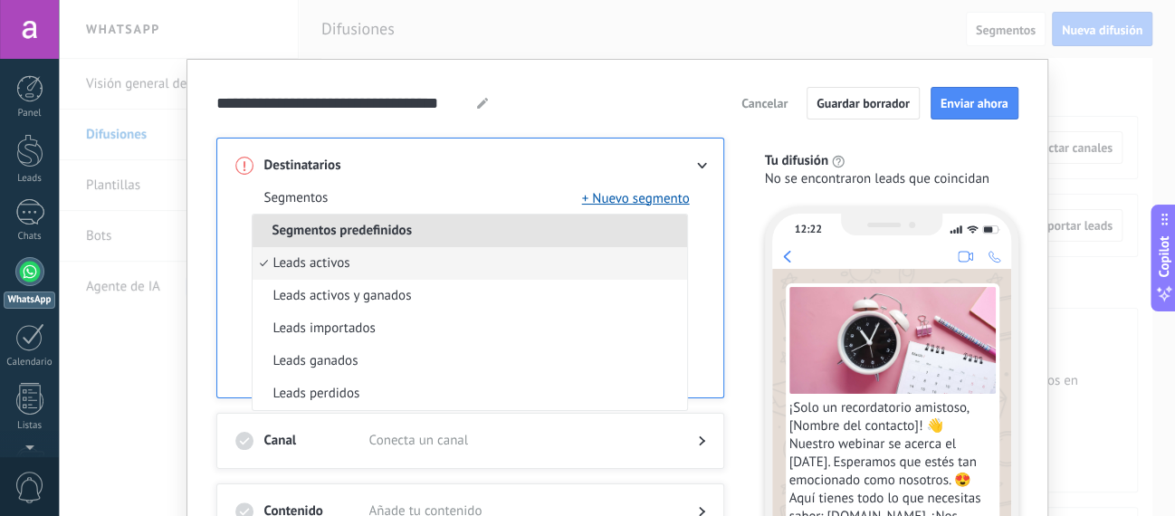
click at [367, 262] on li "Leads activos" at bounding box center [470, 263] width 434 height 33
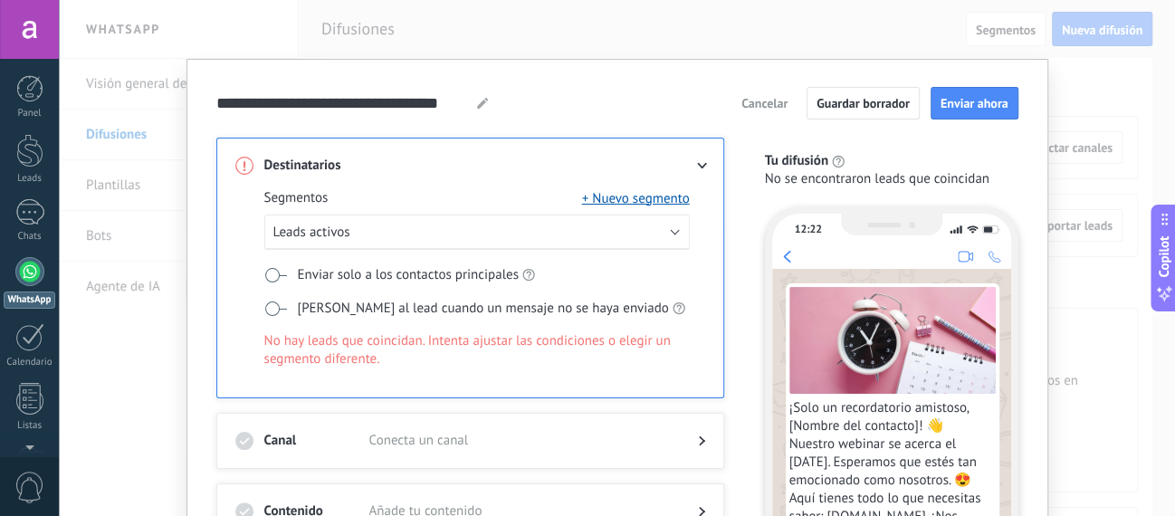
click at [359, 276] on span "Enviar solo a los contactos principales" at bounding box center [408, 275] width 221 height 18
click at [358, 308] on span "Etiquetar al lead cuando un mensaje no se haya enviado" at bounding box center [483, 309] width 371 height 18
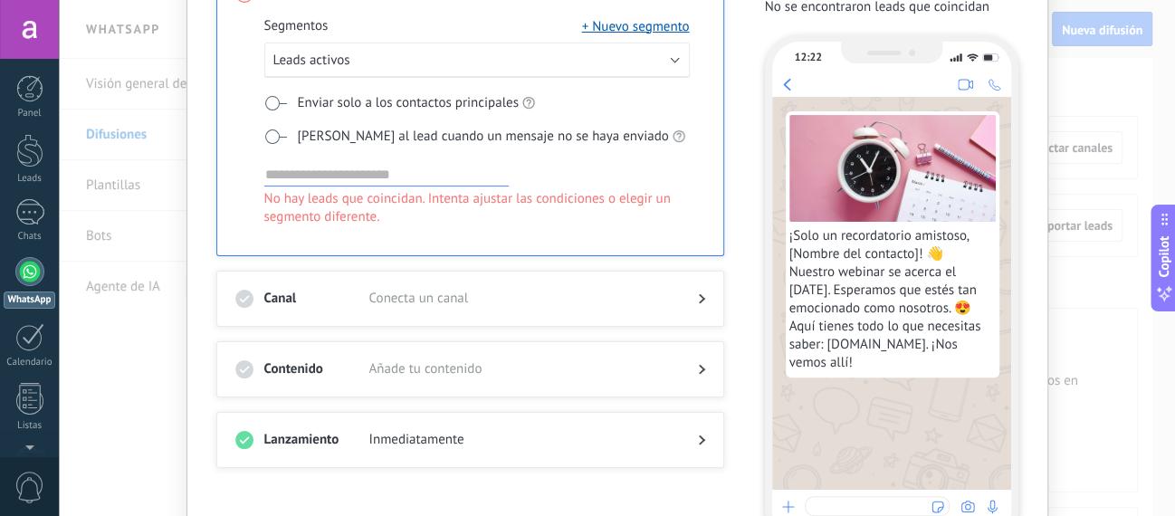
scroll to position [206, 0]
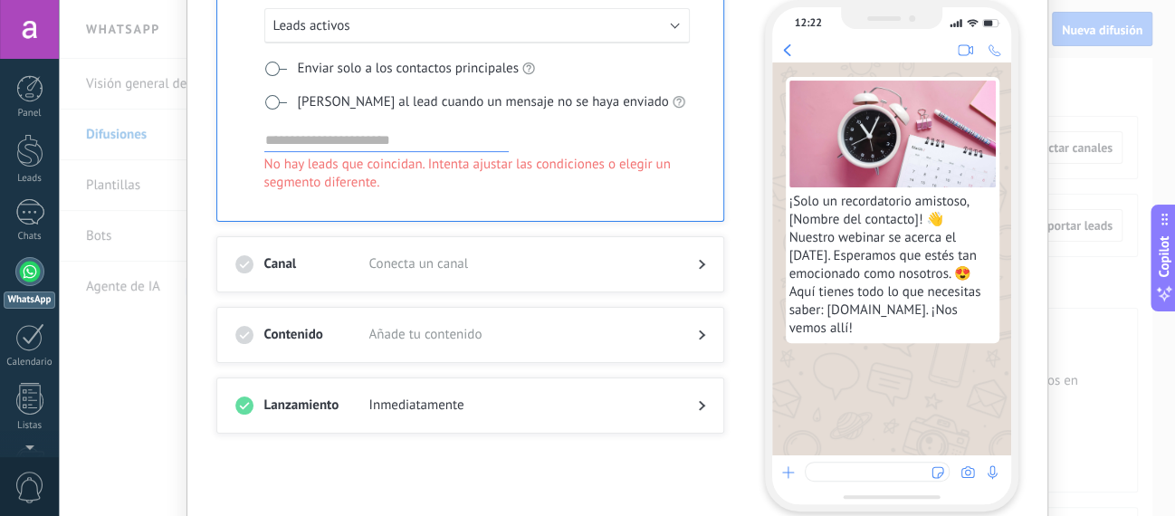
click at [928, 306] on span "¡Solo un recordatorio amistoso, [Nombre del contacto]! 👋 Nuestro webinar se ace…" at bounding box center [892, 265] width 206 height 145
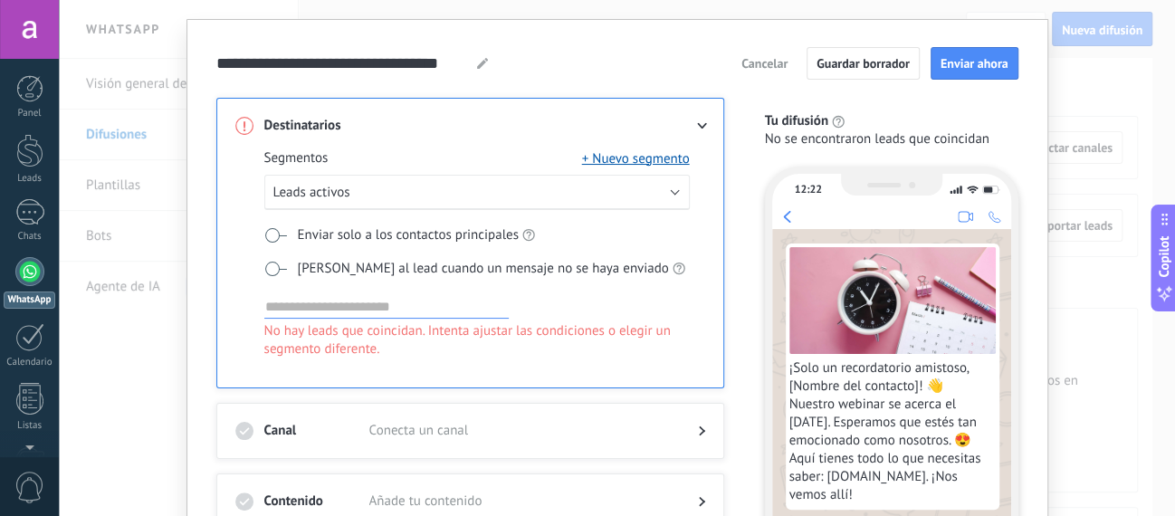
scroll to position [0, 0]
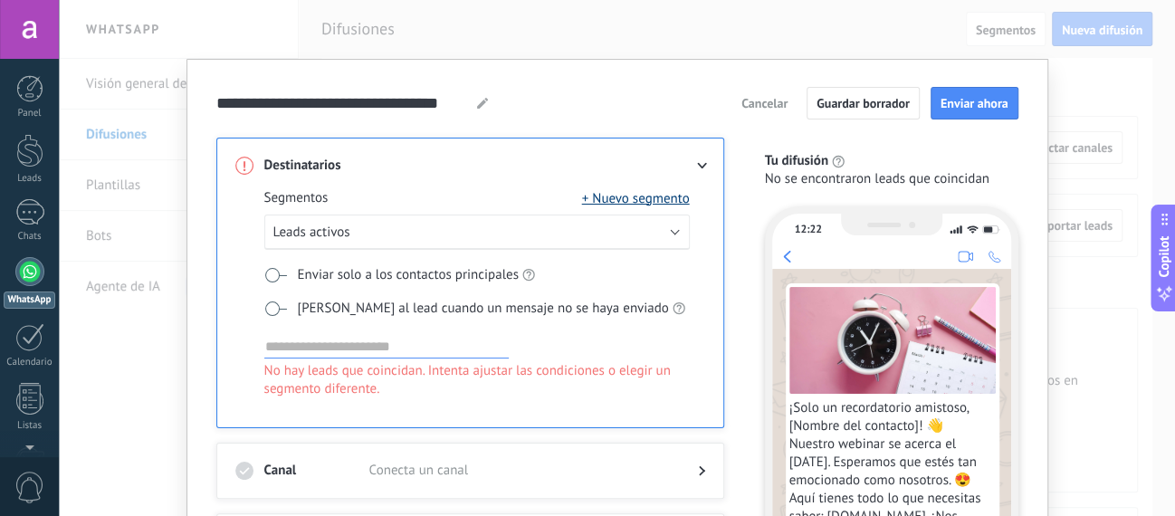
click at [660, 198] on button "+ Nuevo segmento" at bounding box center [636, 198] width 108 height 18
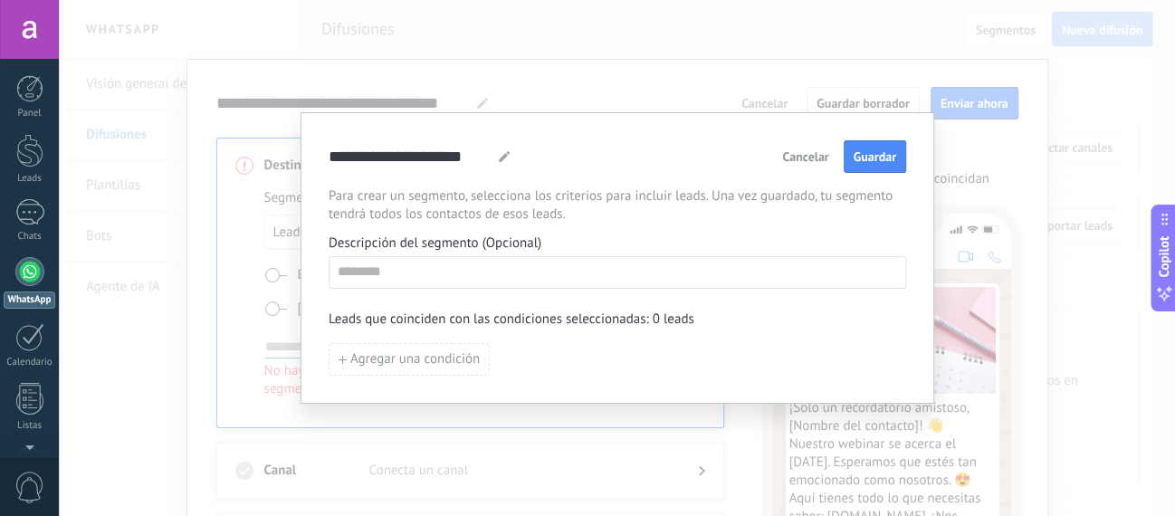
click at [507, 205] on span "Para crear un segmento, selecciona los criterios para incluir leads. Una vez gu…" at bounding box center [617, 205] width 577 height 36
click at [495, 274] on input at bounding box center [617, 271] width 576 height 29
click at [809, 163] on span "Cancelar" at bounding box center [805, 156] width 46 height 13
